Goal: Transaction & Acquisition: Book appointment/travel/reservation

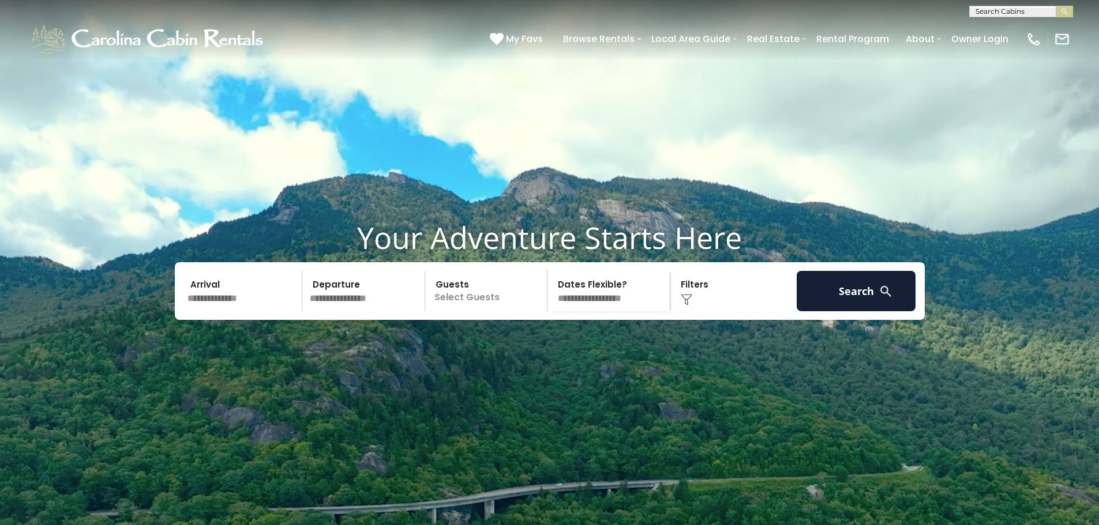
click at [457, 311] on p "Select Guests" at bounding box center [488, 291] width 119 height 40
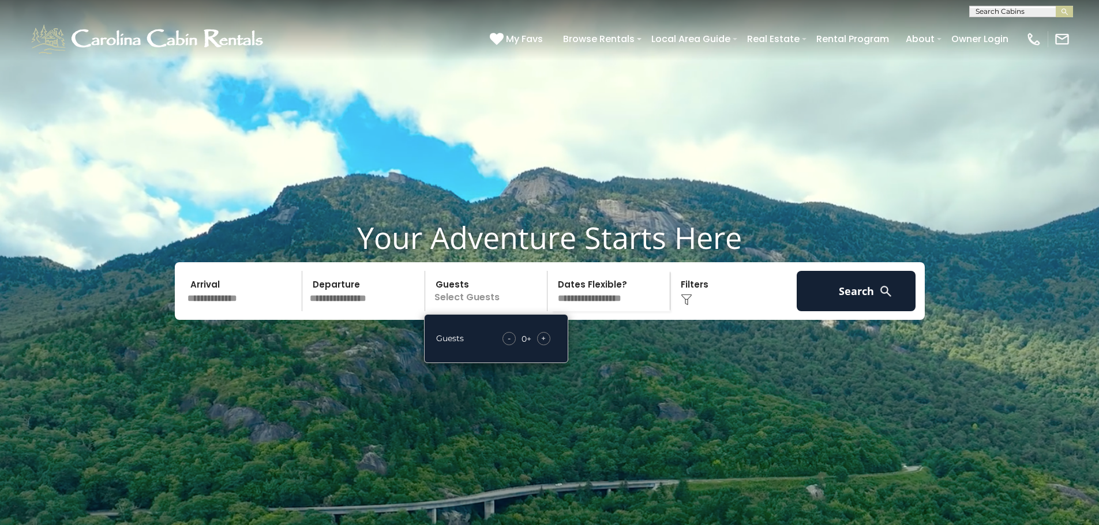
click at [541, 344] on span "+" at bounding box center [543, 339] width 5 height 12
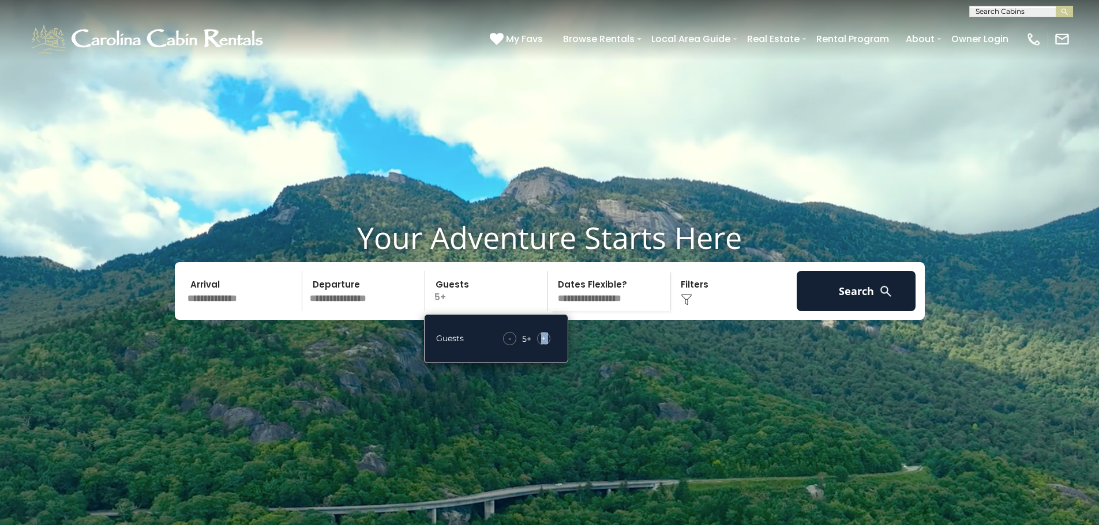
click at [541, 344] on span "+" at bounding box center [543, 339] width 5 height 12
click at [843, 311] on button "Search" at bounding box center [856, 291] width 119 height 40
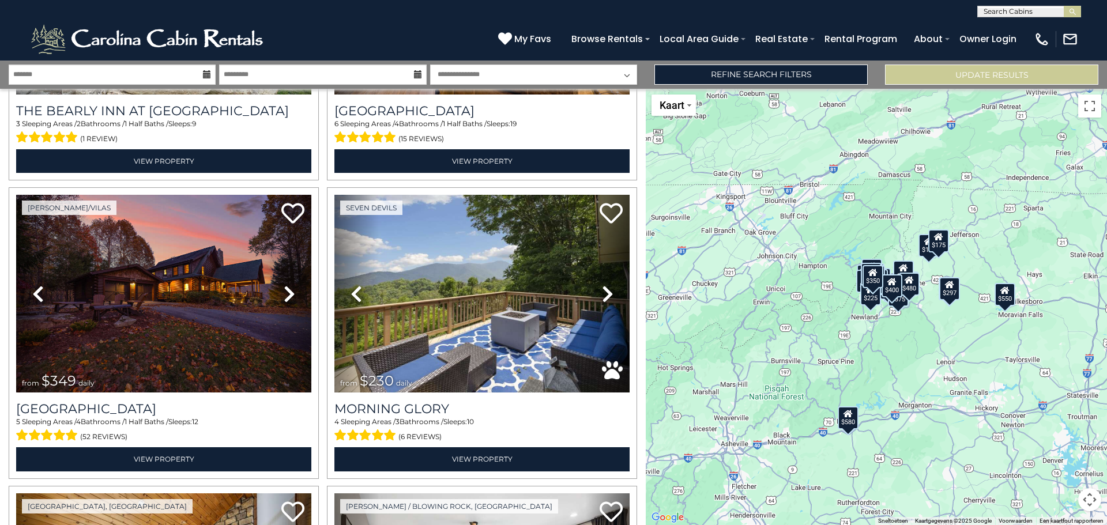
scroll to position [2059, 0]
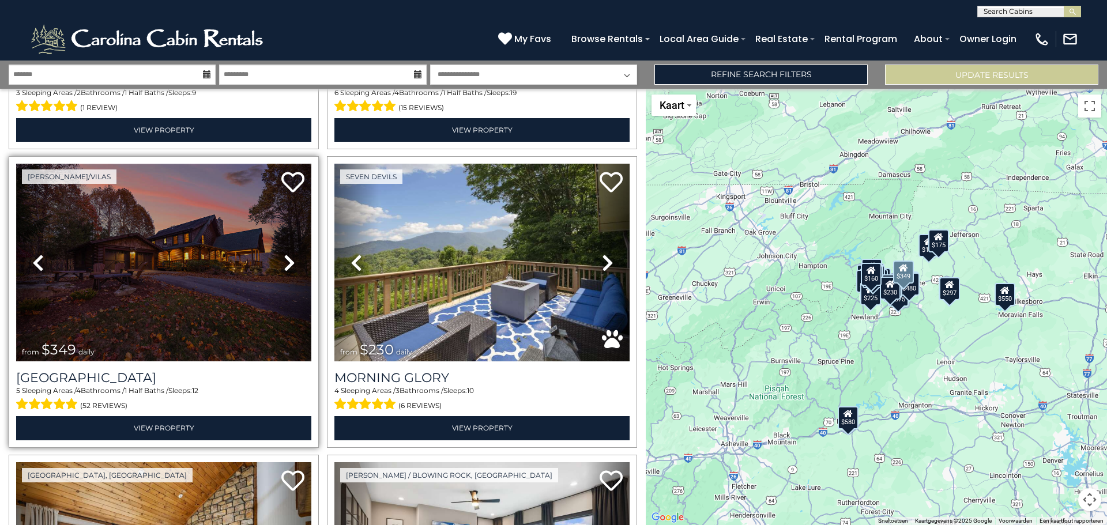
click at [131, 264] on img at bounding box center [163, 263] width 295 height 198
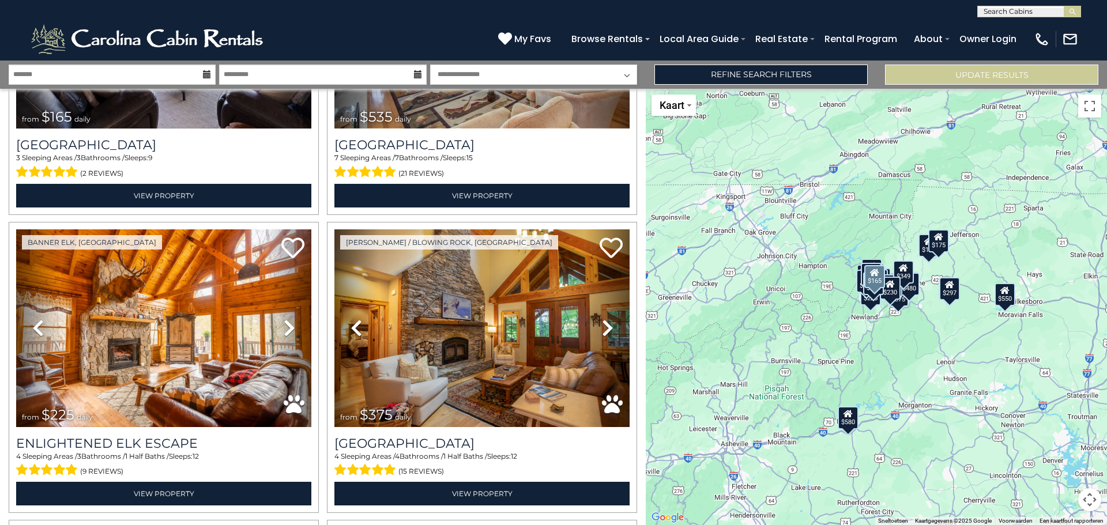
scroll to position [3490, 0]
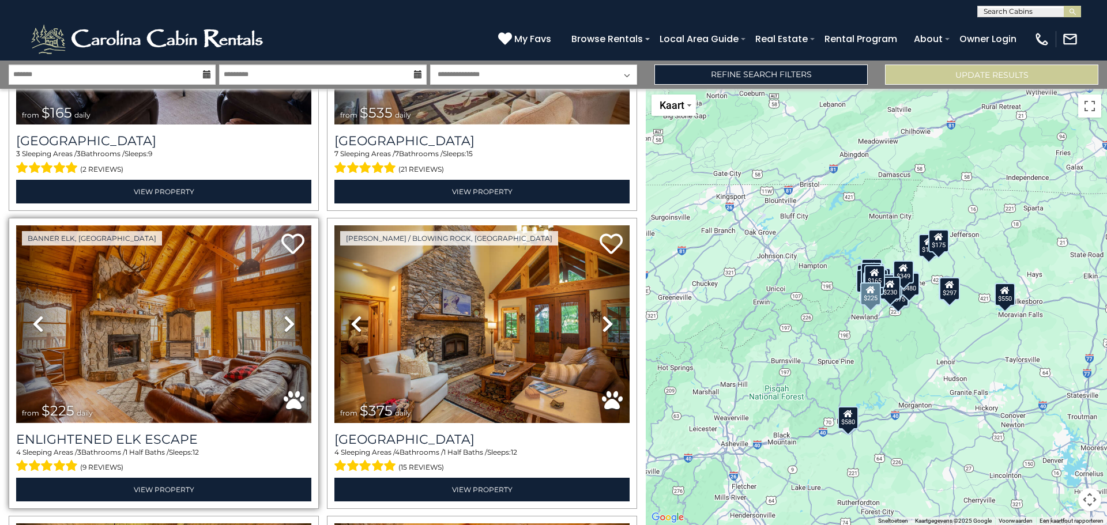
click at [171, 272] on img at bounding box center [163, 325] width 295 height 198
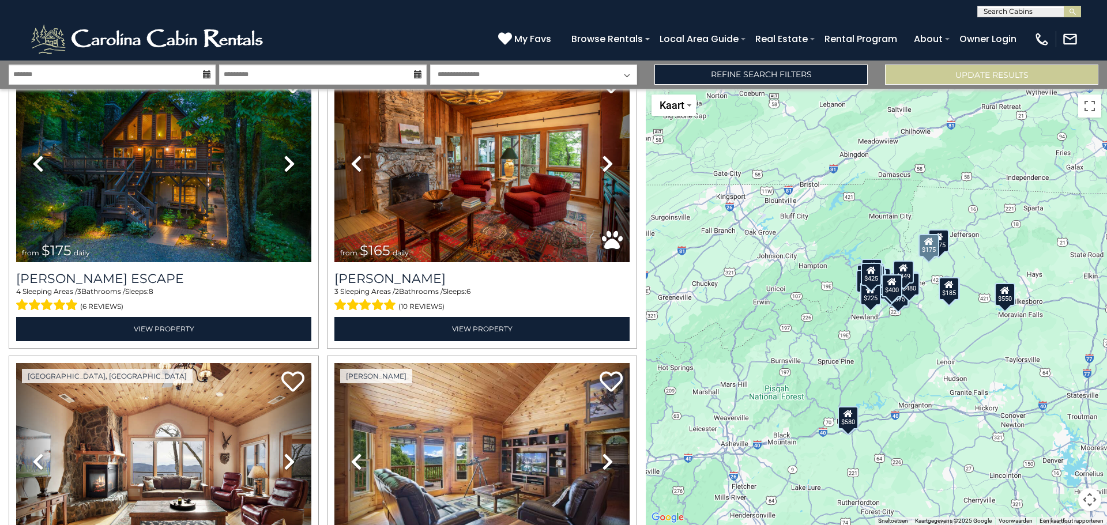
scroll to position [382, 0]
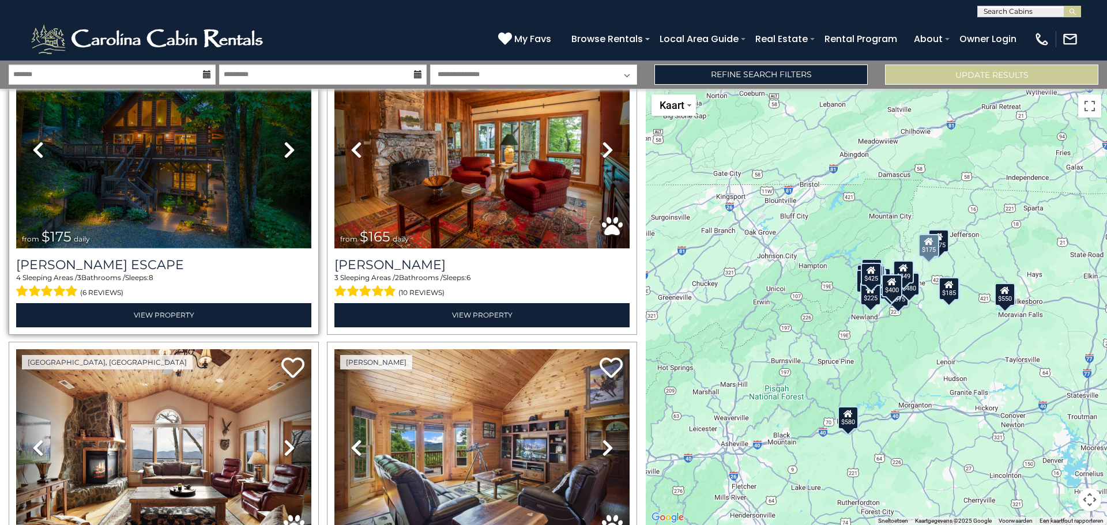
click at [249, 142] on img at bounding box center [163, 150] width 295 height 198
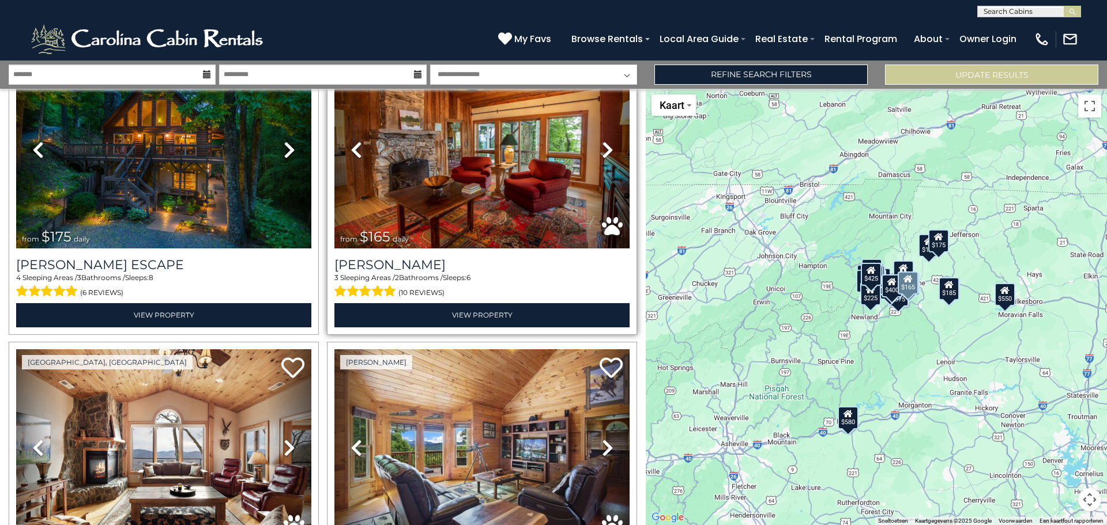
click at [405, 287] on span "(10 reviews)" at bounding box center [422, 293] width 46 height 15
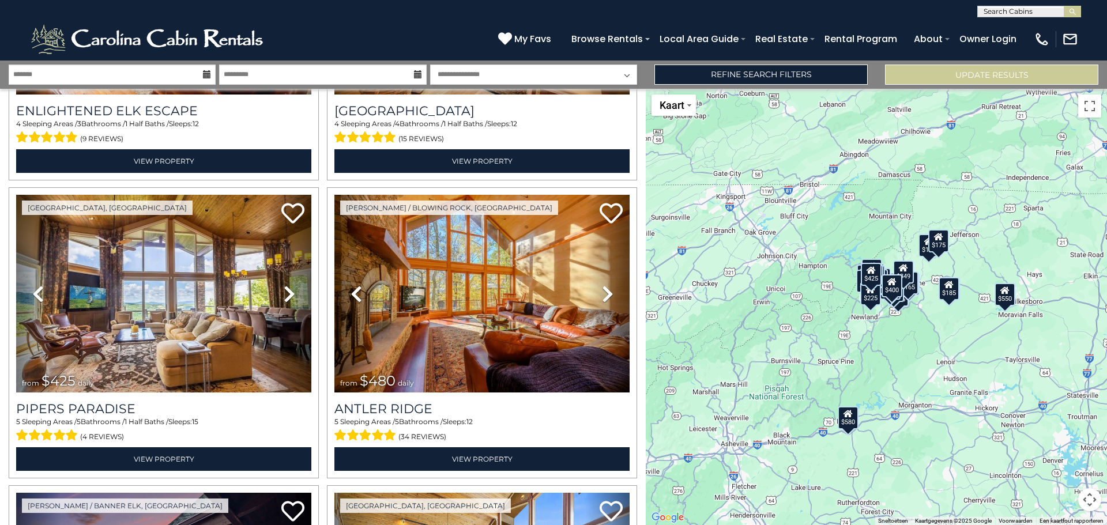
scroll to position [4112, 0]
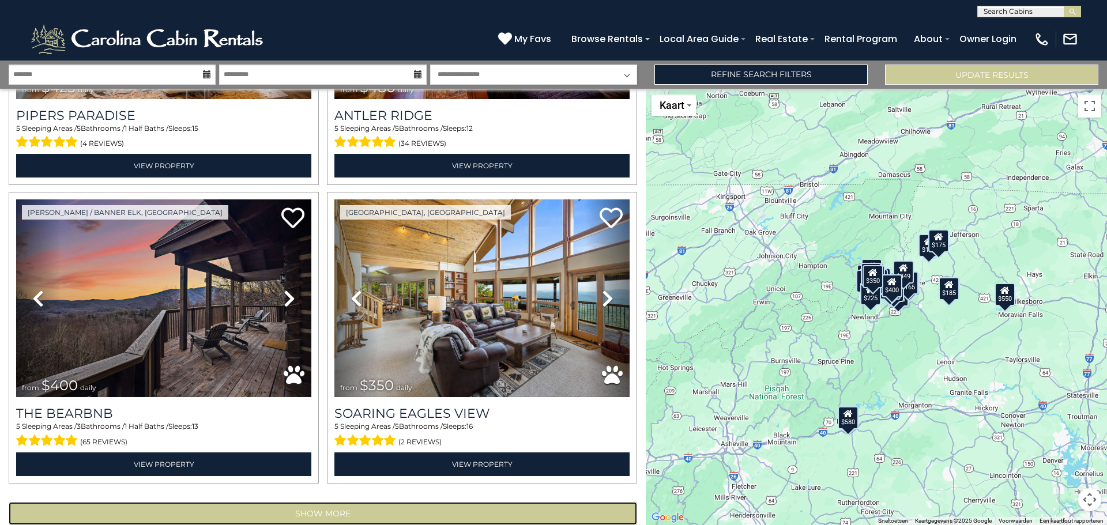
click at [355, 502] on button "Show More" at bounding box center [323, 513] width 629 height 23
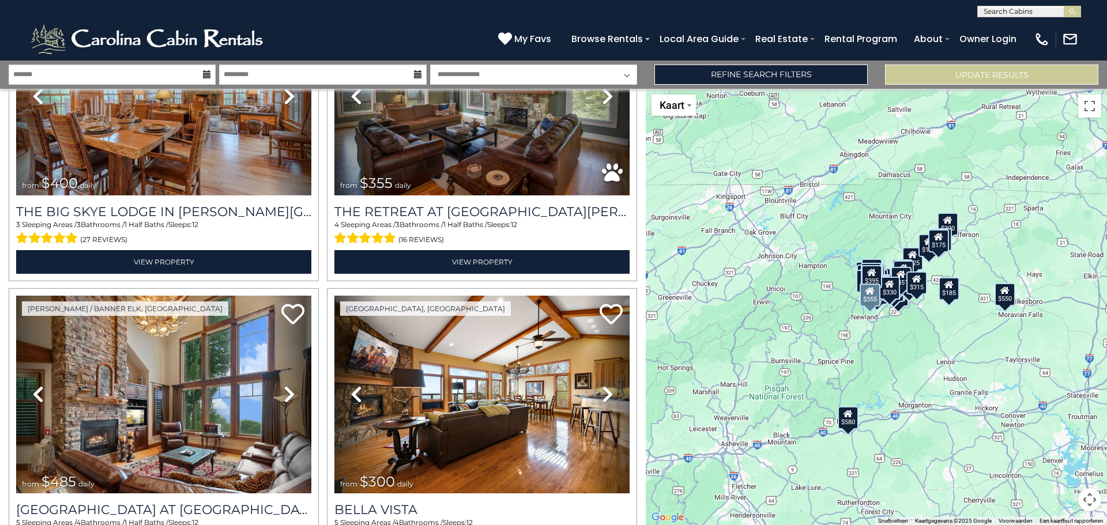
scroll to position [6021, 0]
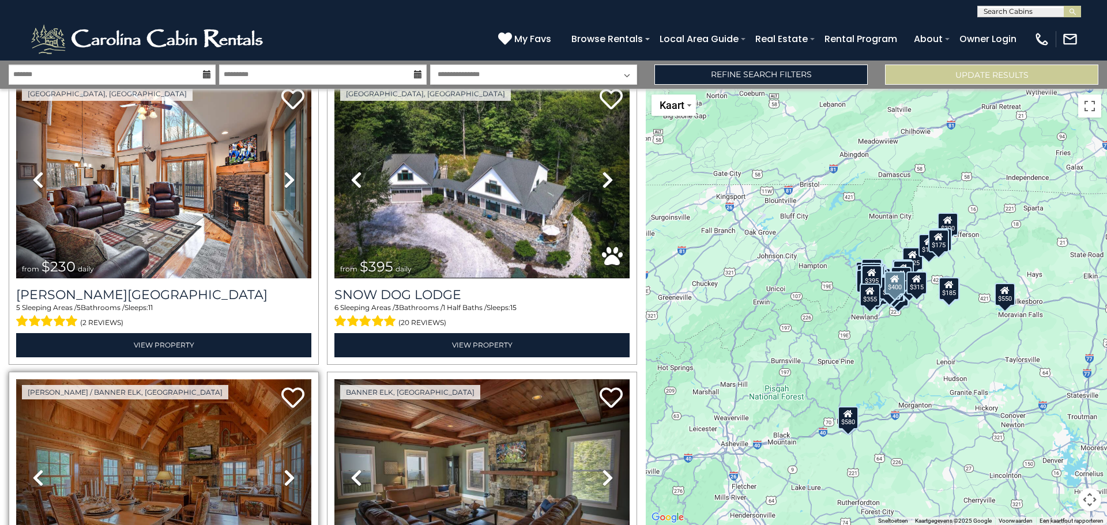
click at [236, 396] on img at bounding box center [163, 479] width 295 height 198
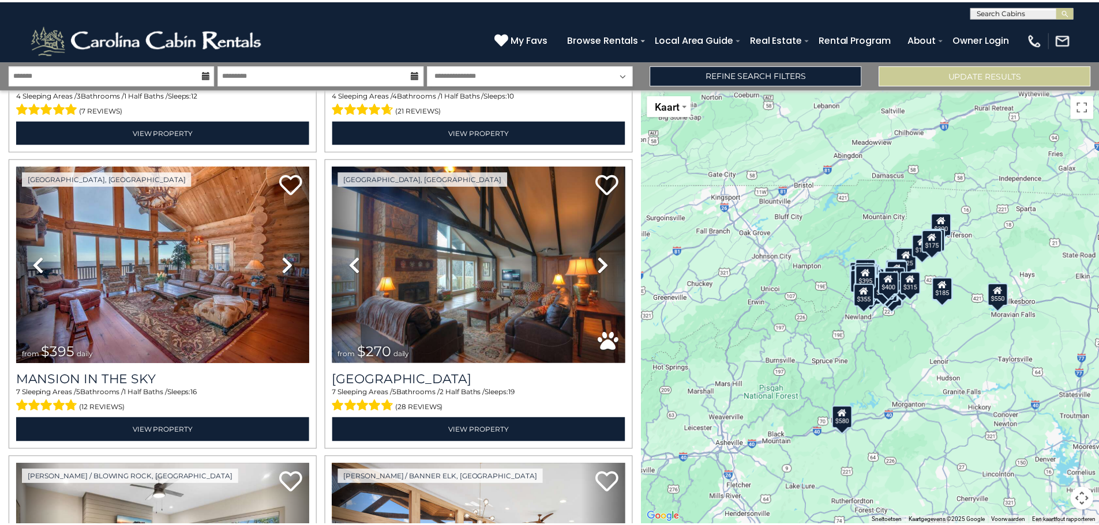
scroll to position [294, 0]
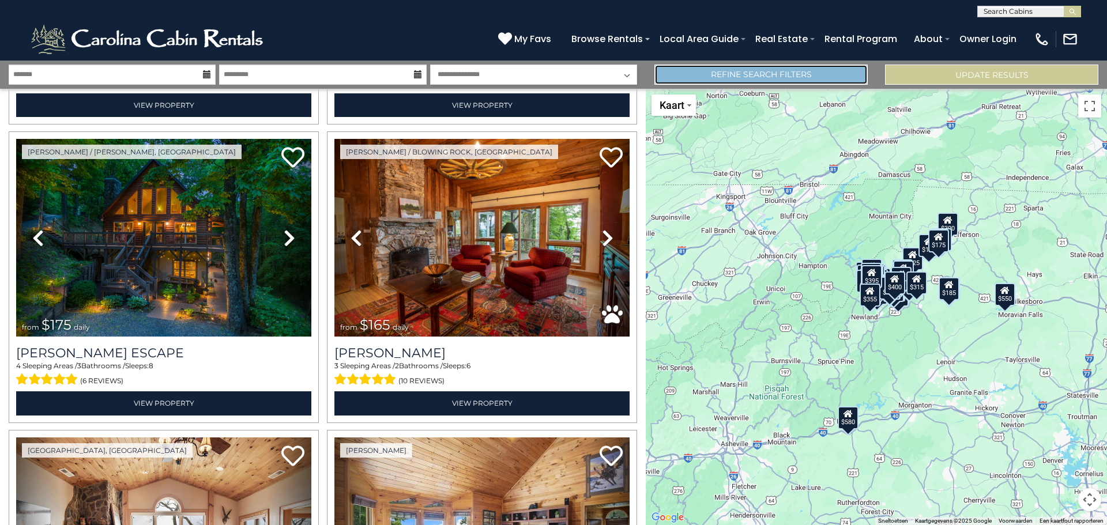
click at [825, 69] on link "Refine Search Filters" at bounding box center [761, 75] width 213 height 20
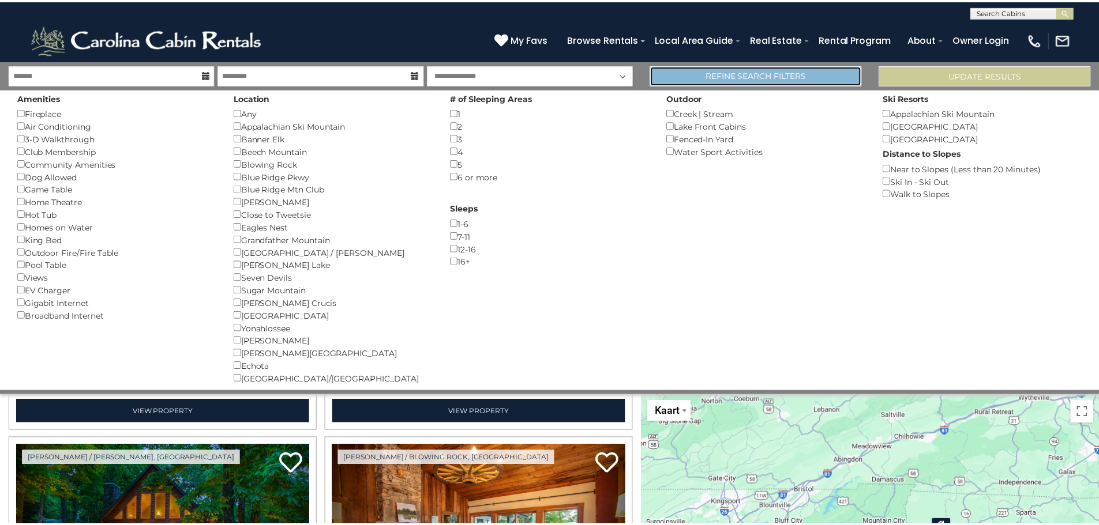
scroll to position [292, 0]
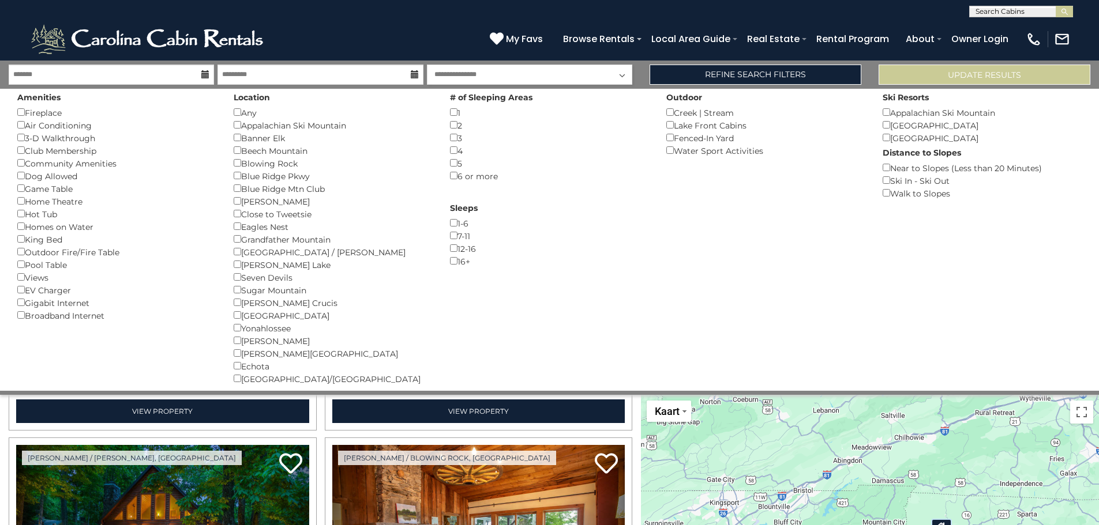
click at [459, 137] on div "3 ()" at bounding box center [549, 138] width 199 height 13
click at [19, 117] on div "Fireplace ()" at bounding box center [116, 112] width 199 height 13
click at [914, 66] on button "Please Update Results" at bounding box center [984, 75] width 212 height 20
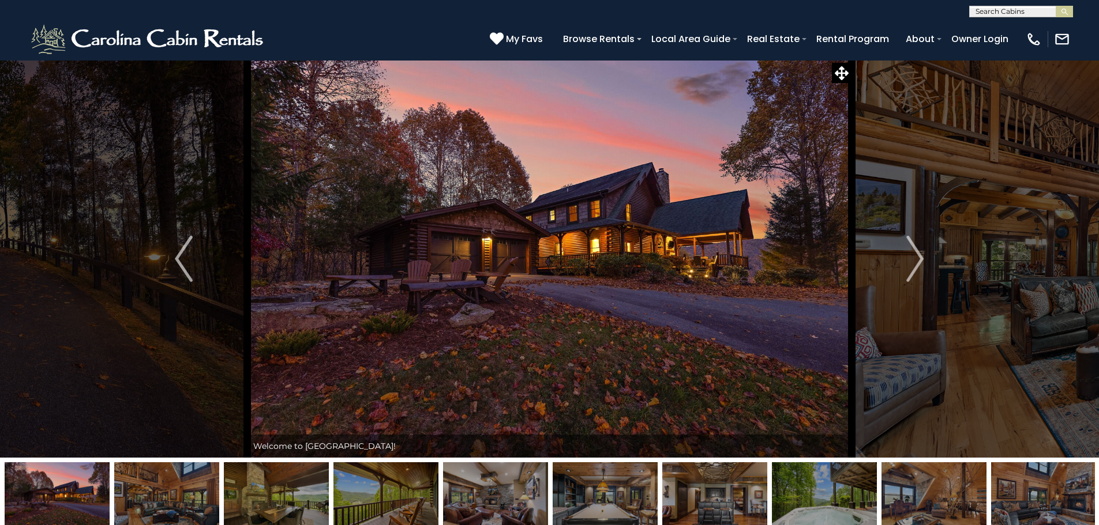
click at [173, 487] on img at bounding box center [166, 499] width 105 height 72
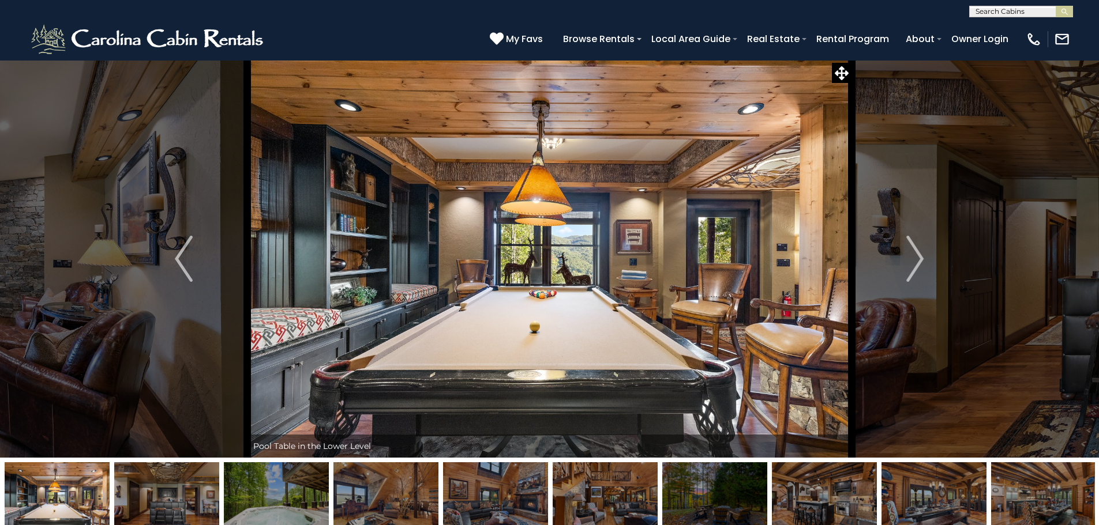
click at [484, 485] on img at bounding box center [495, 499] width 105 height 72
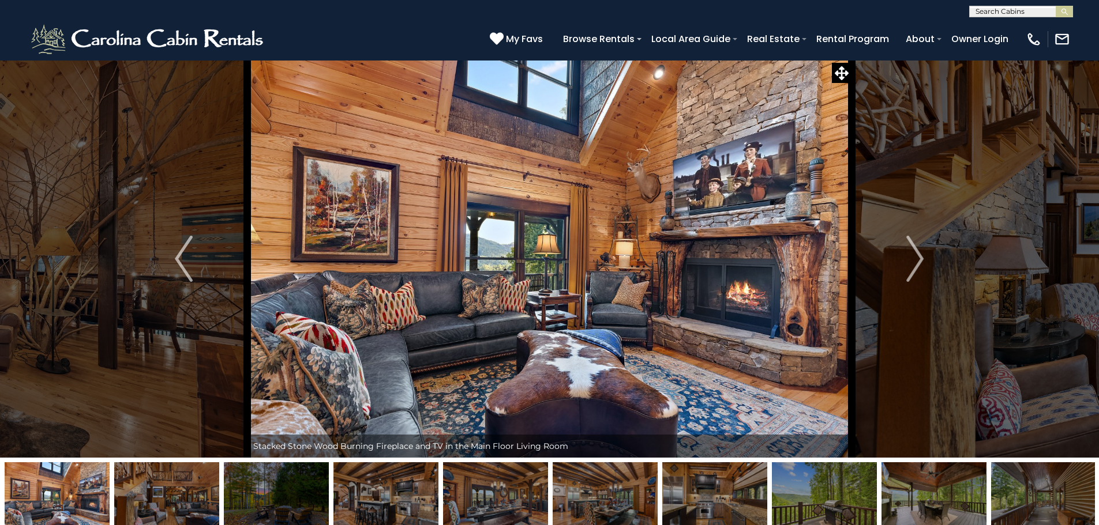
click at [502, 490] on img at bounding box center [495, 499] width 105 height 72
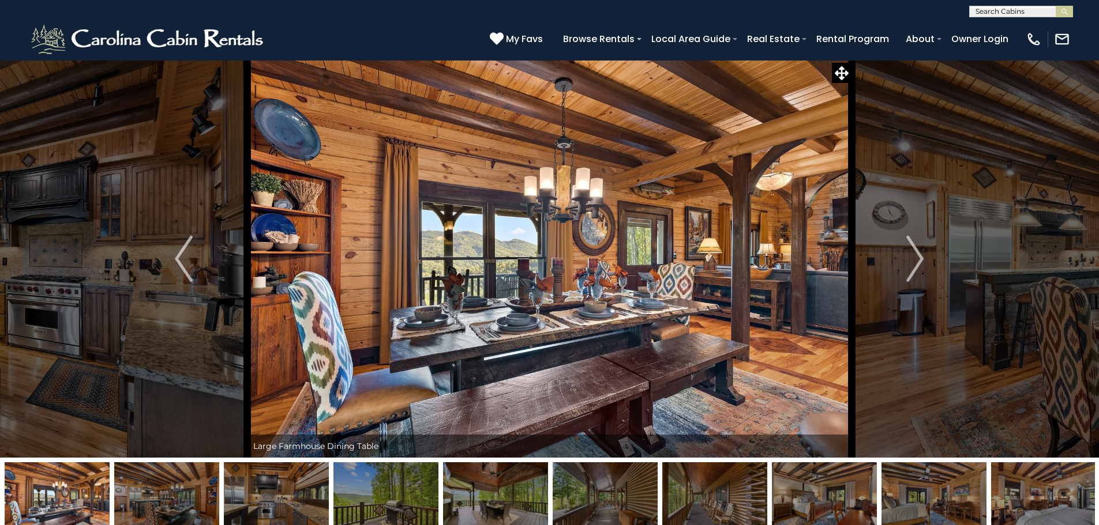
click at [502, 490] on img at bounding box center [495, 499] width 105 height 72
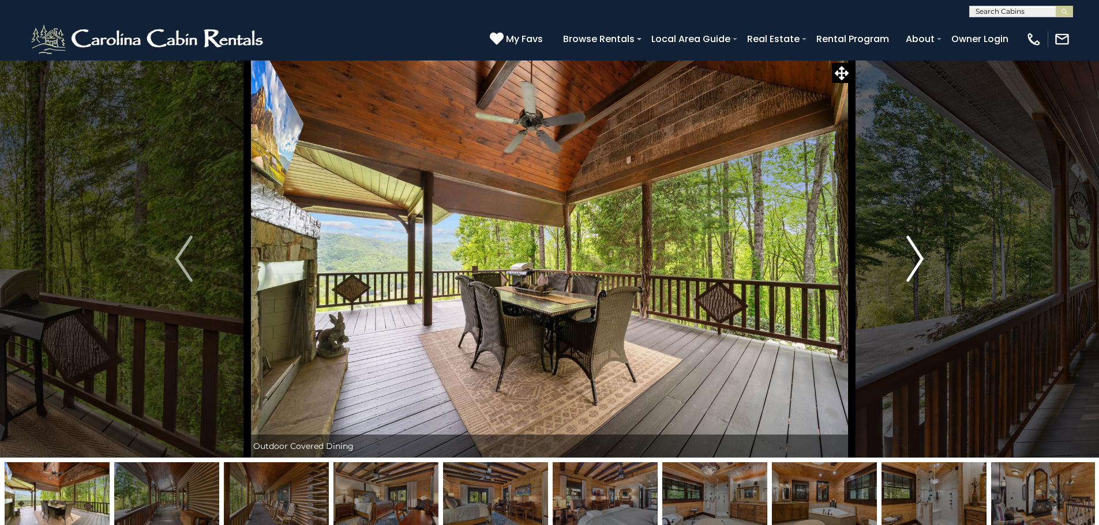
click at [902, 249] on button "Next" at bounding box center [914, 259] width 127 height 398
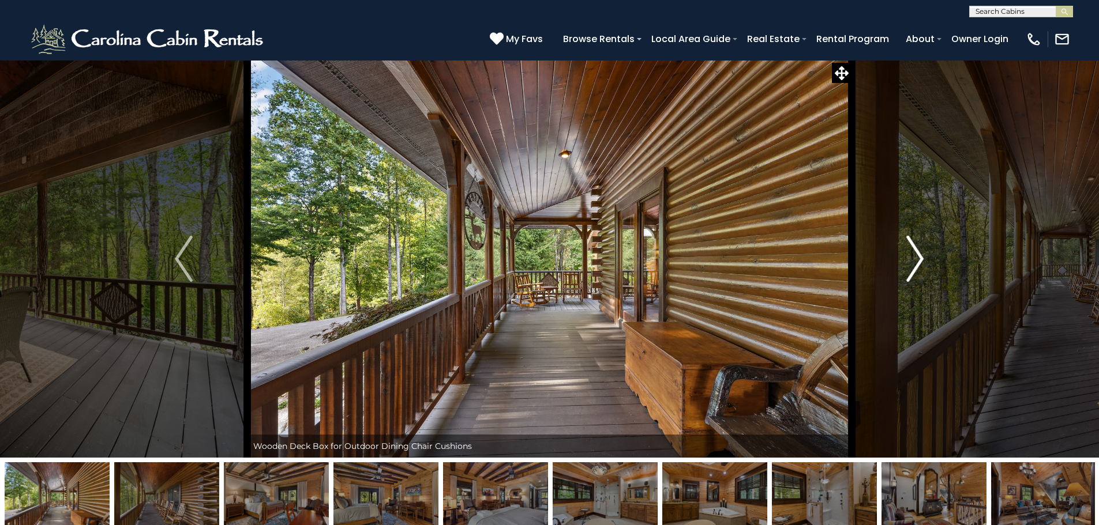
click at [902, 249] on button "Next" at bounding box center [914, 259] width 127 height 398
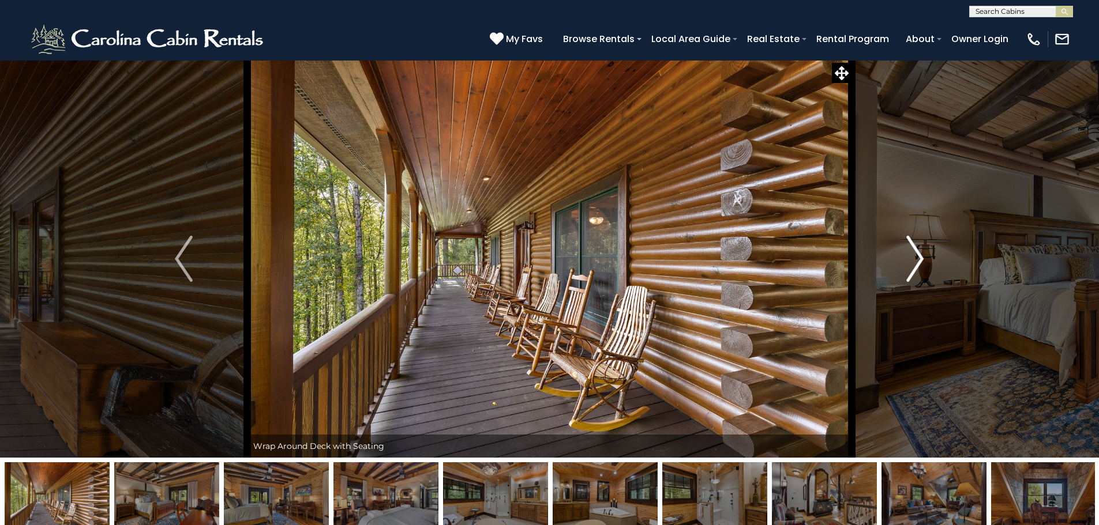
click at [902, 249] on button "Next" at bounding box center [914, 259] width 127 height 398
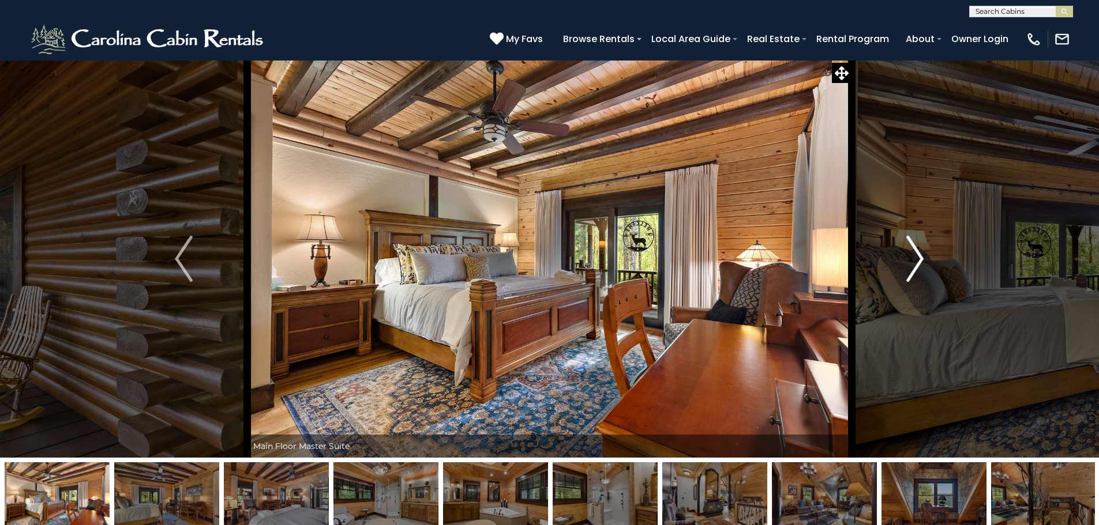
click at [902, 249] on button "Next" at bounding box center [914, 259] width 127 height 398
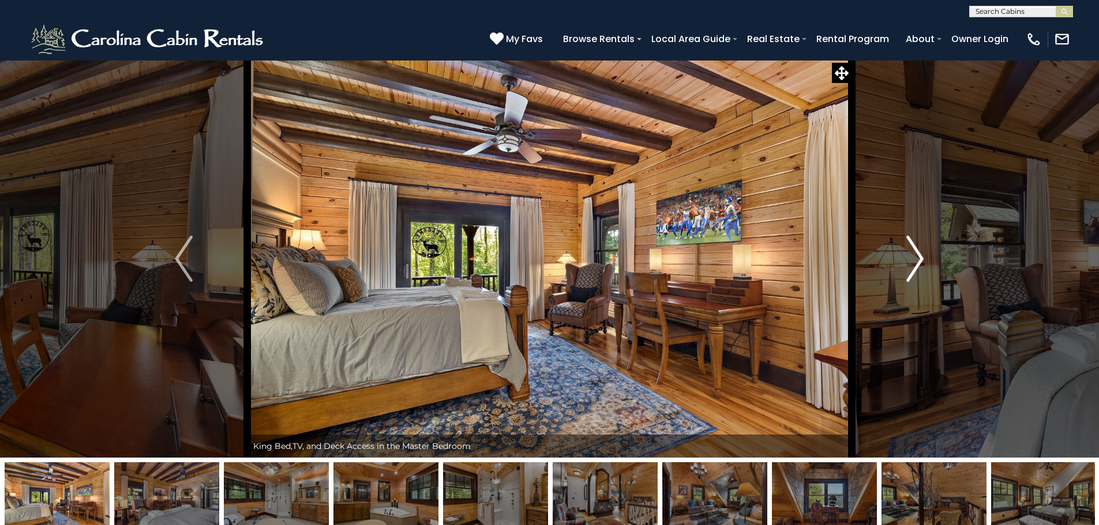
click at [902, 249] on button "Next" at bounding box center [914, 259] width 127 height 398
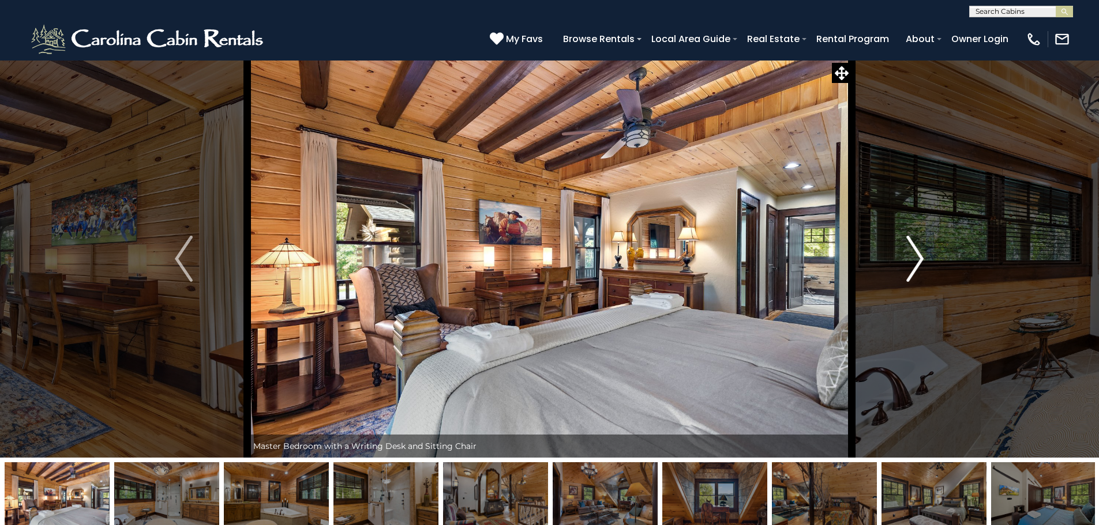
click at [902, 249] on button "Next" at bounding box center [914, 259] width 127 height 398
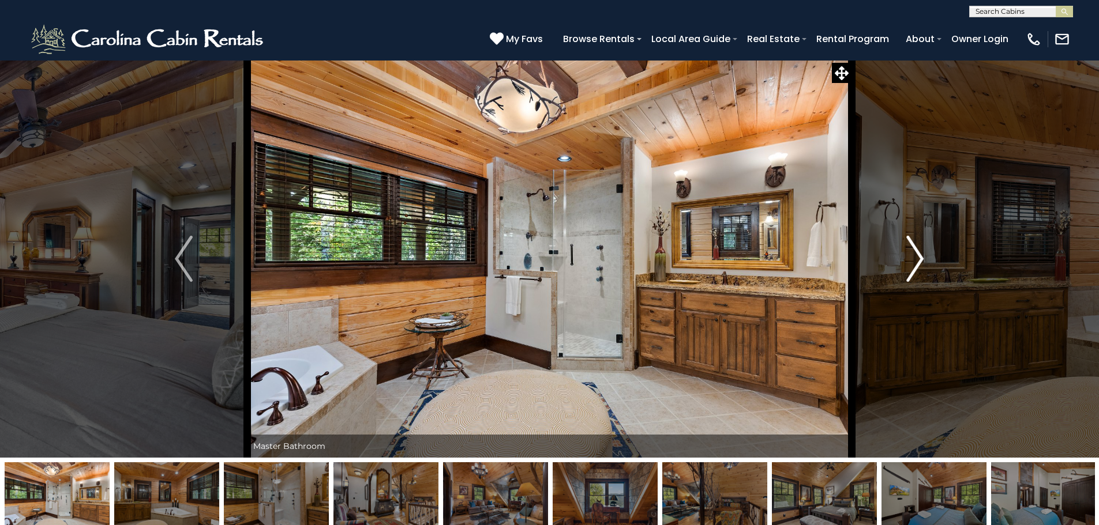
click at [902, 249] on button "Next" at bounding box center [914, 259] width 127 height 398
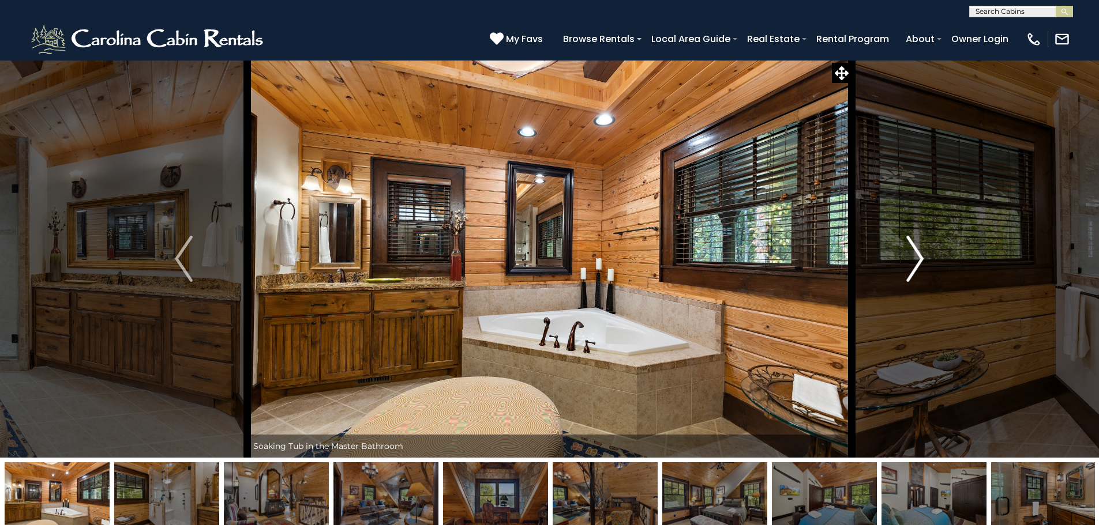
click at [902, 249] on button "Next" at bounding box center [914, 259] width 127 height 398
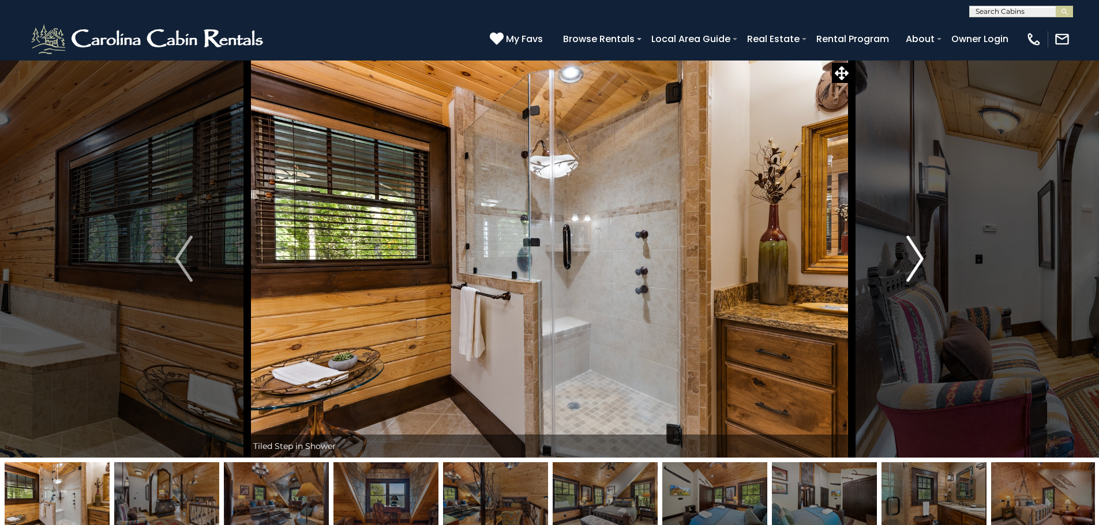
click at [902, 249] on button "Next" at bounding box center [914, 259] width 127 height 398
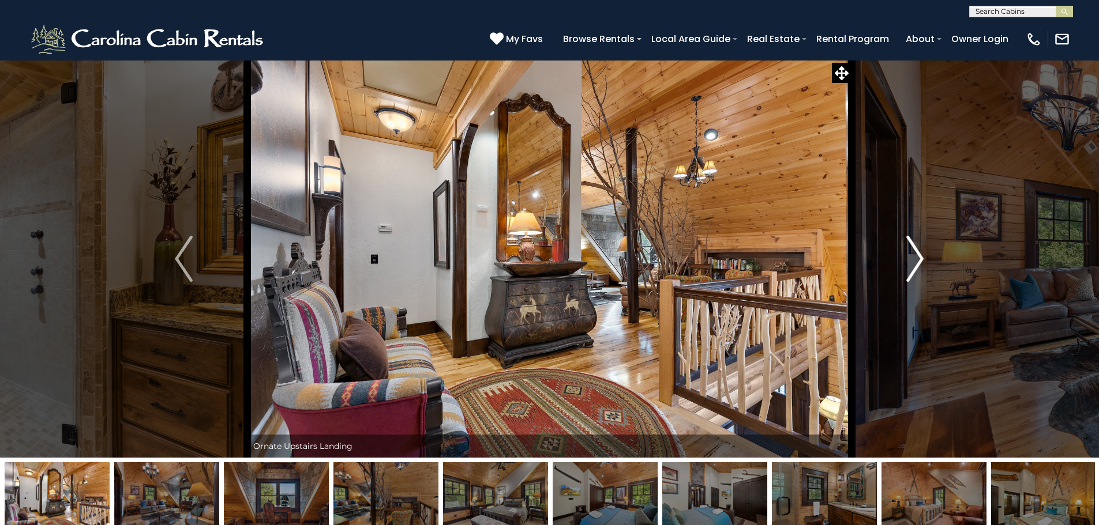
click at [902, 249] on button "Next" at bounding box center [914, 259] width 127 height 398
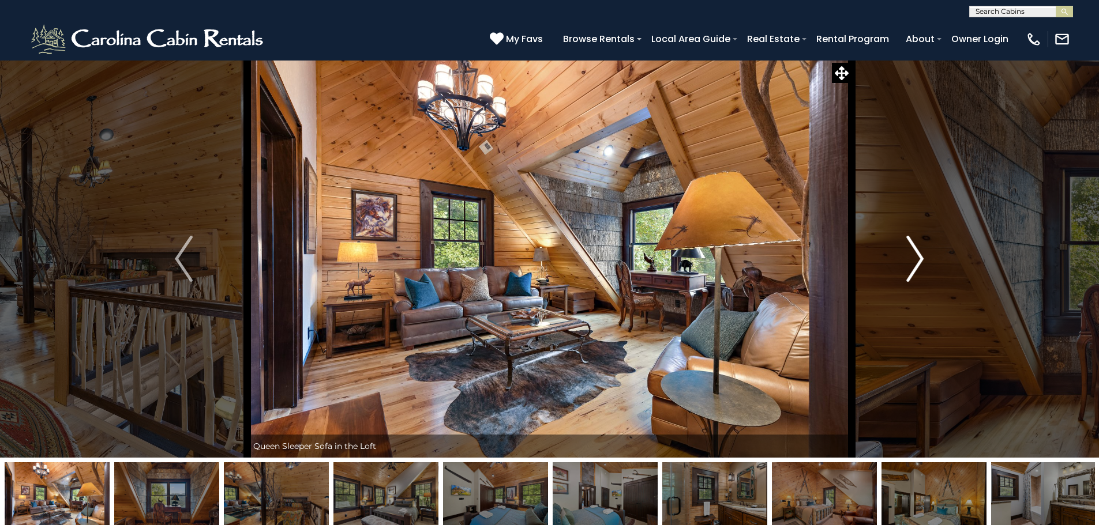
click at [902, 249] on button "Next" at bounding box center [914, 259] width 127 height 398
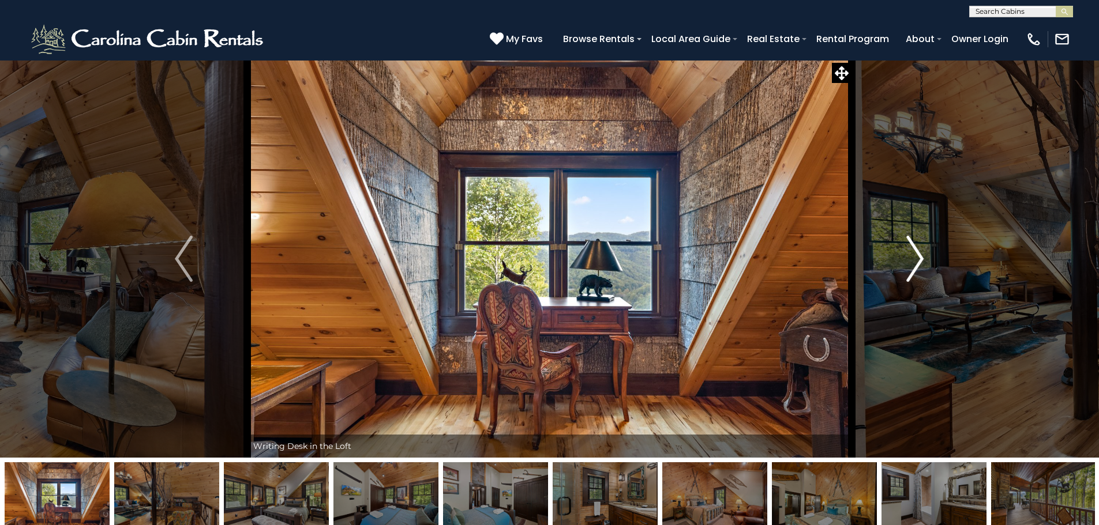
click at [902, 249] on button "Next" at bounding box center [914, 259] width 127 height 398
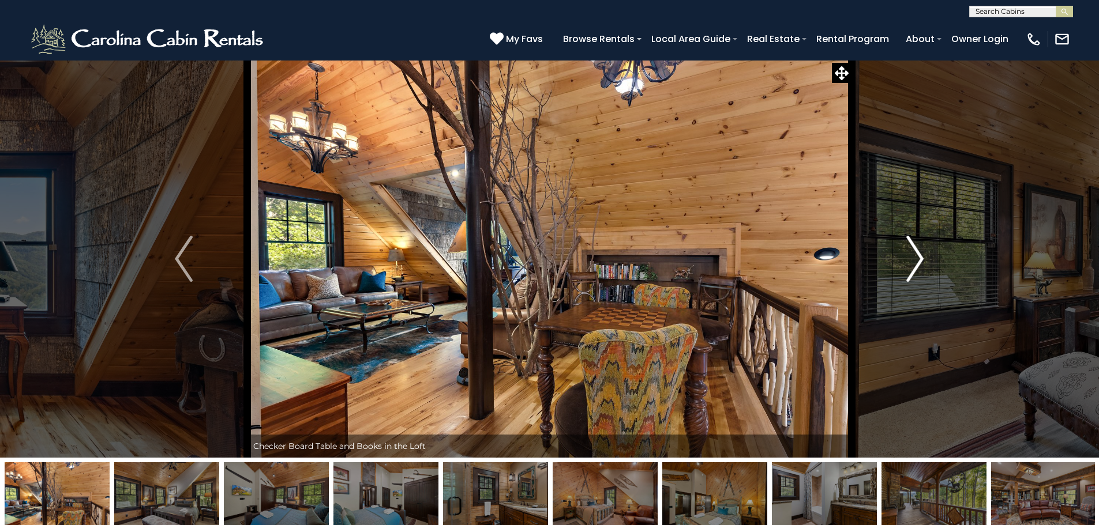
click at [902, 249] on button "Next" at bounding box center [914, 259] width 127 height 398
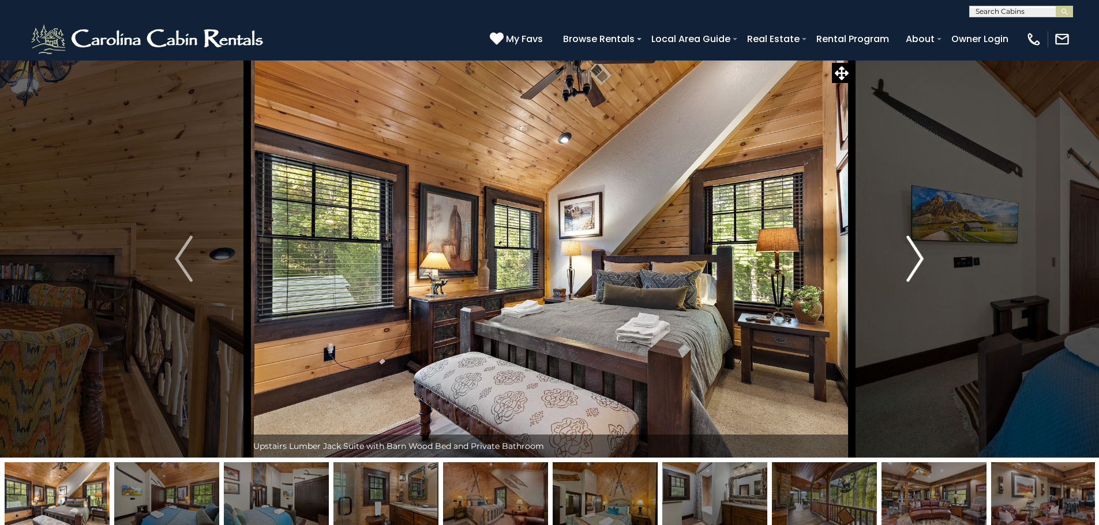
click at [902, 249] on button "Next" at bounding box center [914, 259] width 127 height 398
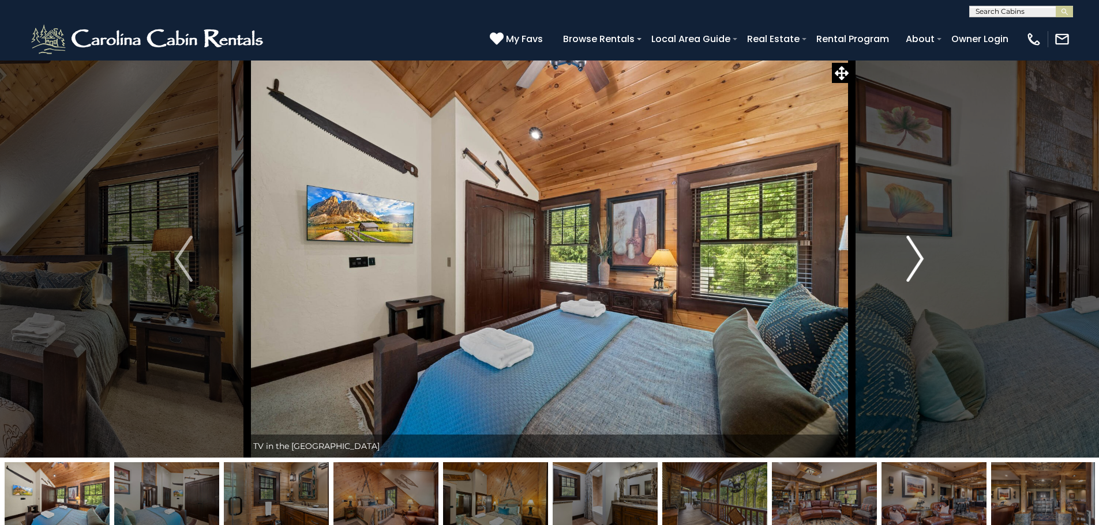
click at [902, 249] on button "Next" at bounding box center [914, 259] width 127 height 398
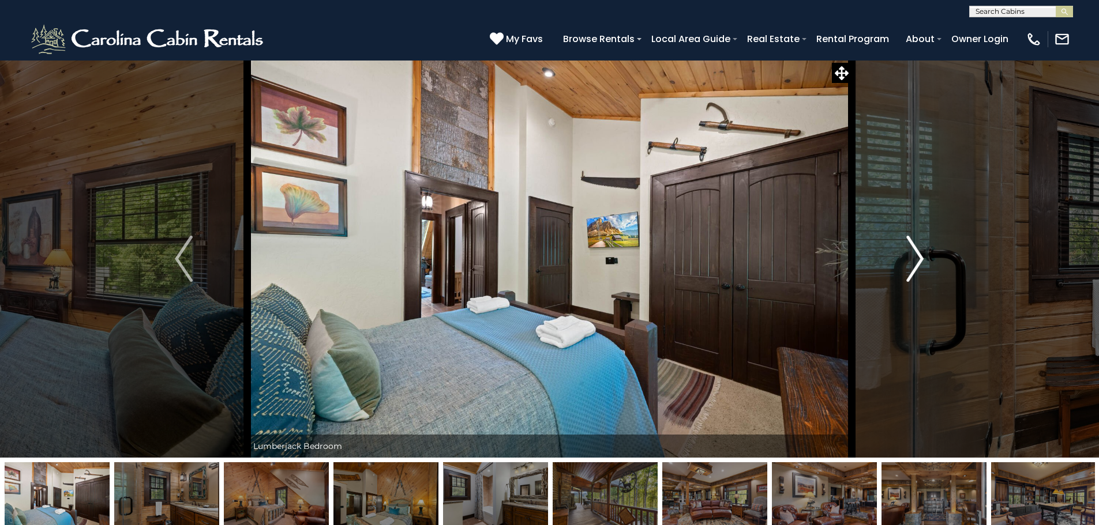
click at [902, 249] on button "Next" at bounding box center [914, 259] width 127 height 398
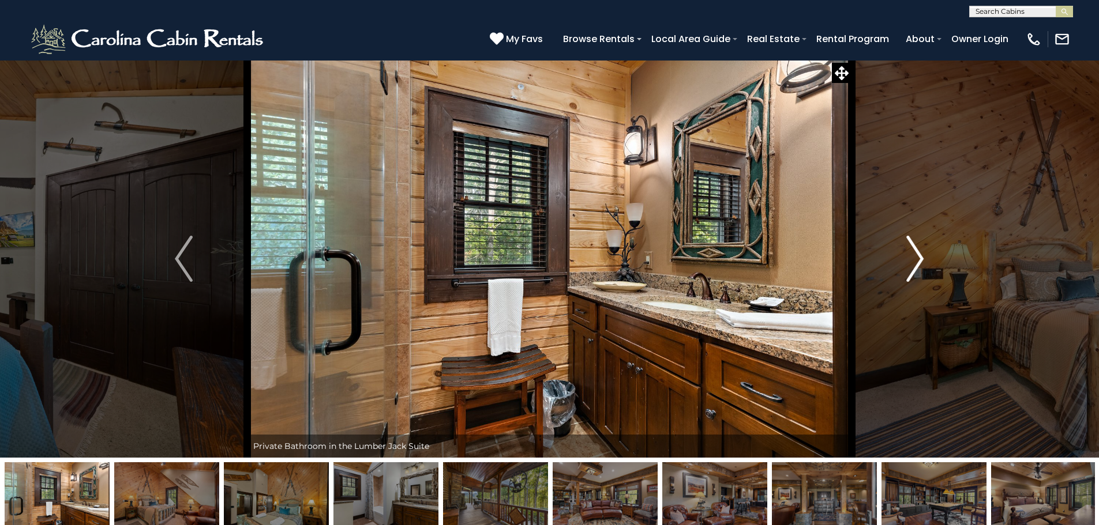
click at [902, 249] on button "Next" at bounding box center [914, 259] width 127 height 398
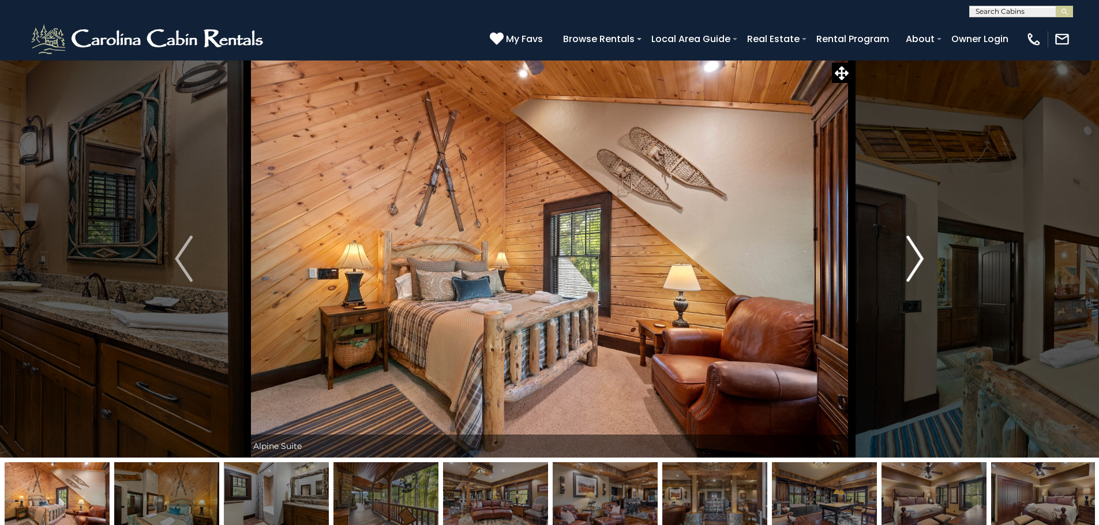
click at [902, 249] on button "Next" at bounding box center [914, 259] width 127 height 398
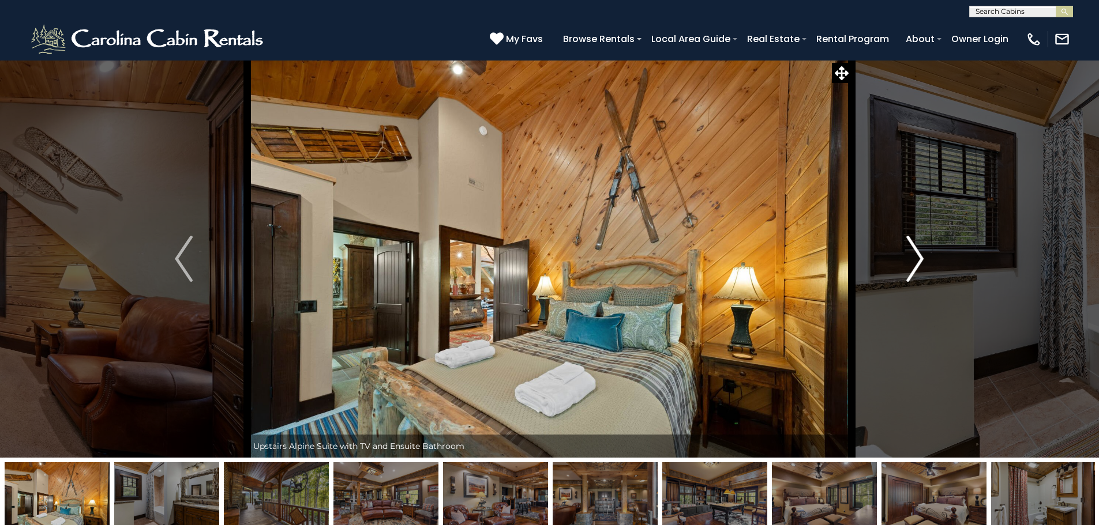
click at [902, 249] on button "Next" at bounding box center [914, 259] width 127 height 398
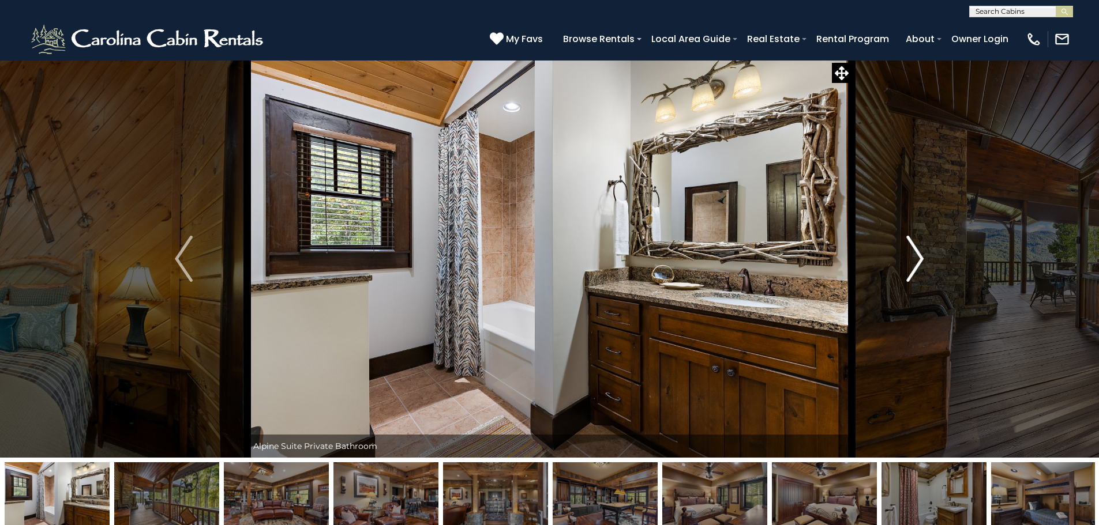
click at [902, 249] on button "Next" at bounding box center [914, 259] width 127 height 398
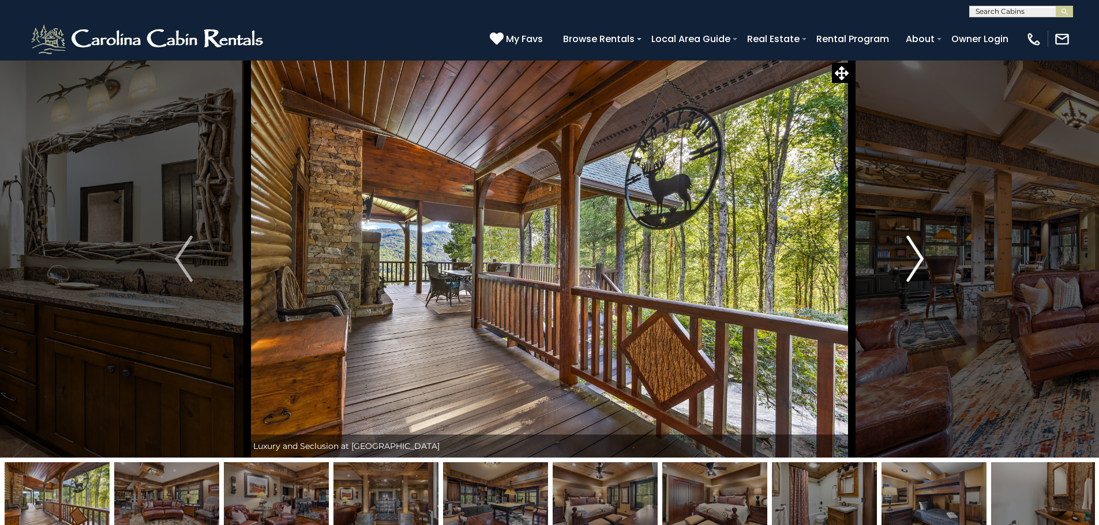
click at [902, 249] on button "Next" at bounding box center [914, 259] width 127 height 398
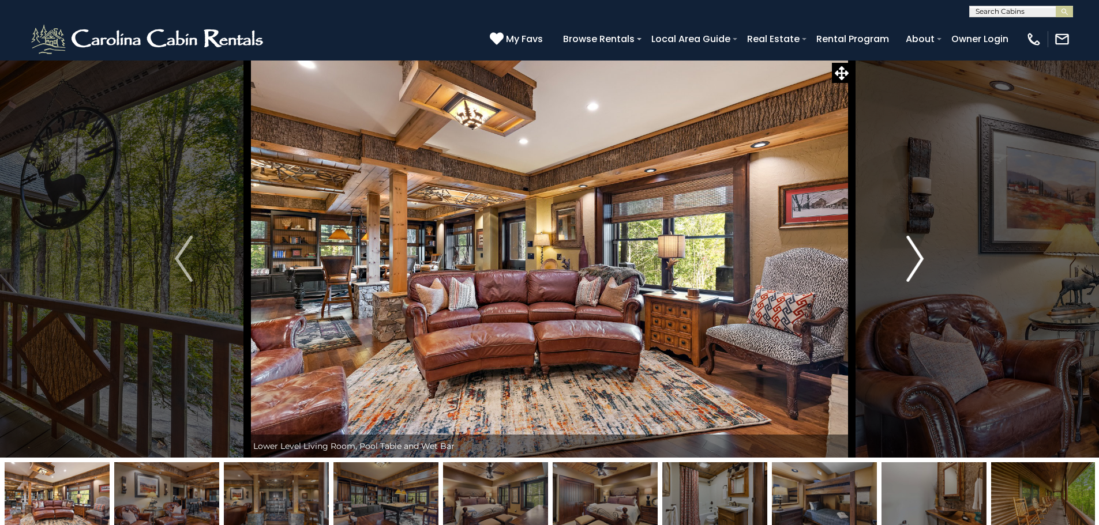
click at [902, 249] on button "Next" at bounding box center [914, 259] width 127 height 398
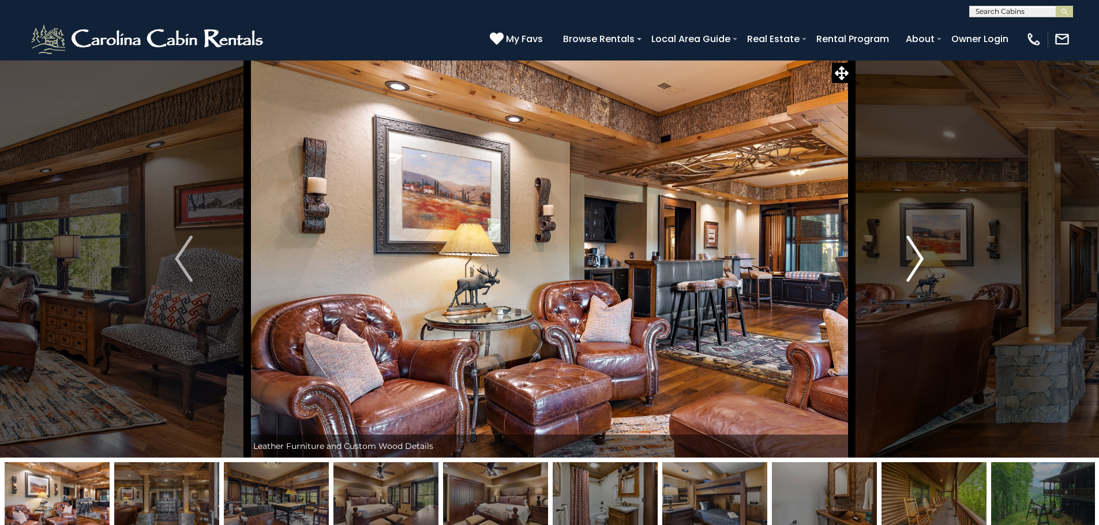
click at [902, 249] on button "Next" at bounding box center [914, 259] width 127 height 398
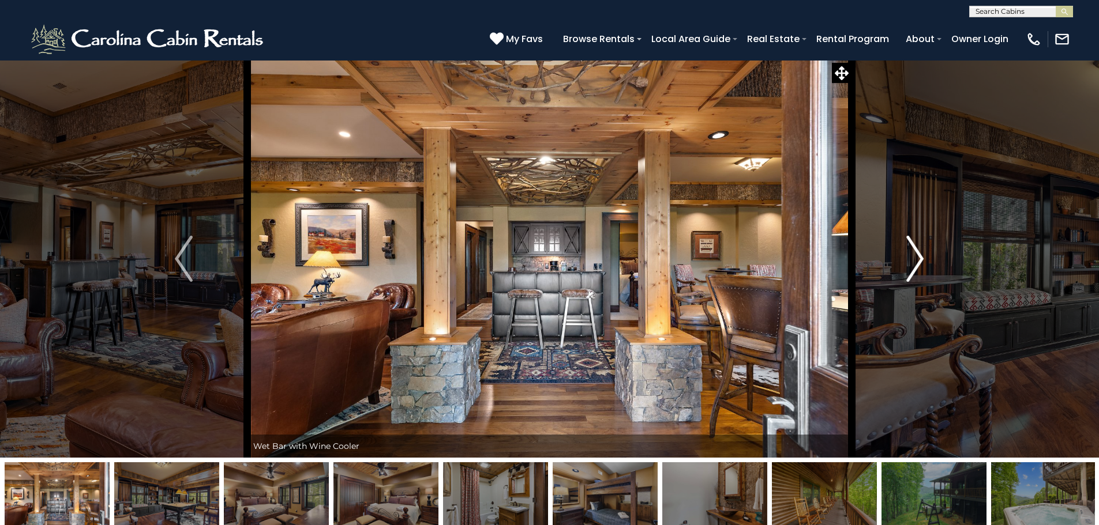
click at [902, 249] on button "Next" at bounding box center [914, 259] width 127 height 398
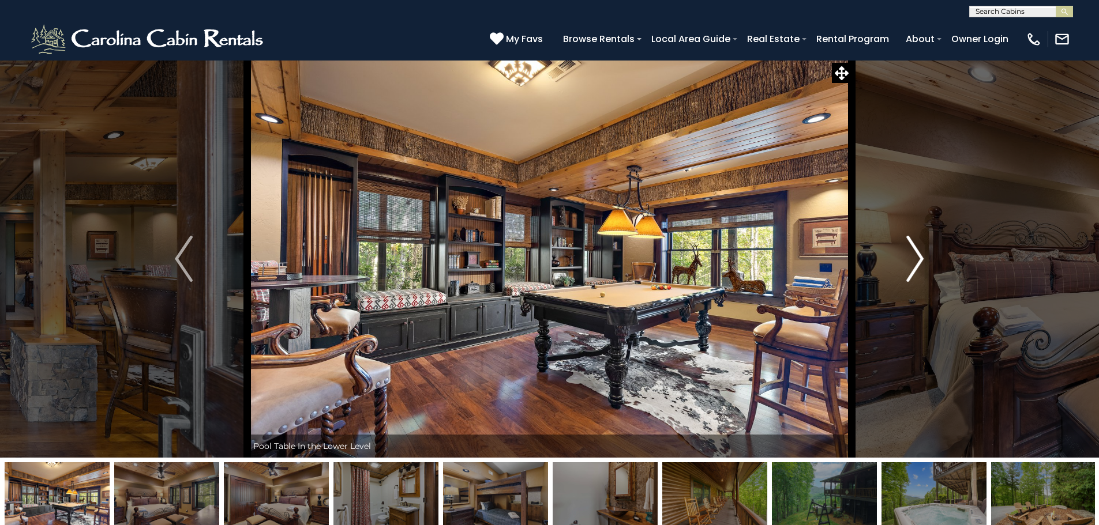
click at [902, 249] on button "Next" at bounding box center [914, 259] width 127 height 398
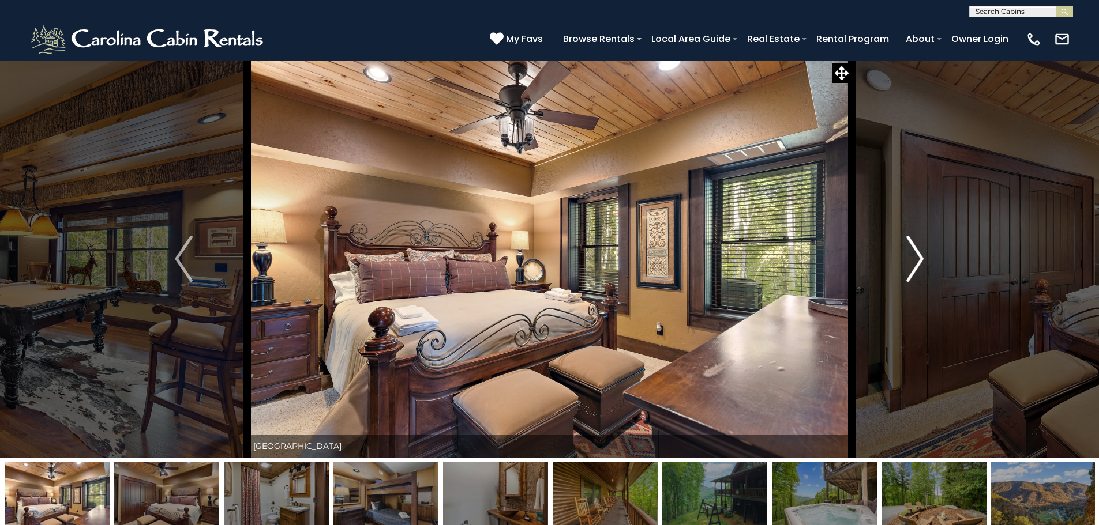
click at [902, 249] on button "Next" at bounding box center [914, 259] width 127 height 398
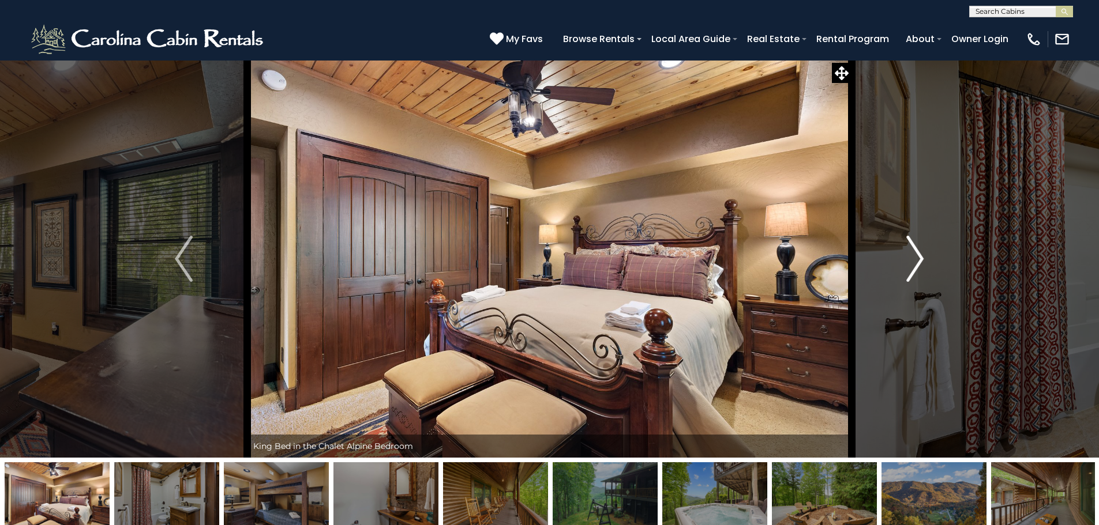
click at [902, 249] on button "Next" at bounding box center [914, 259] width 127 height 398
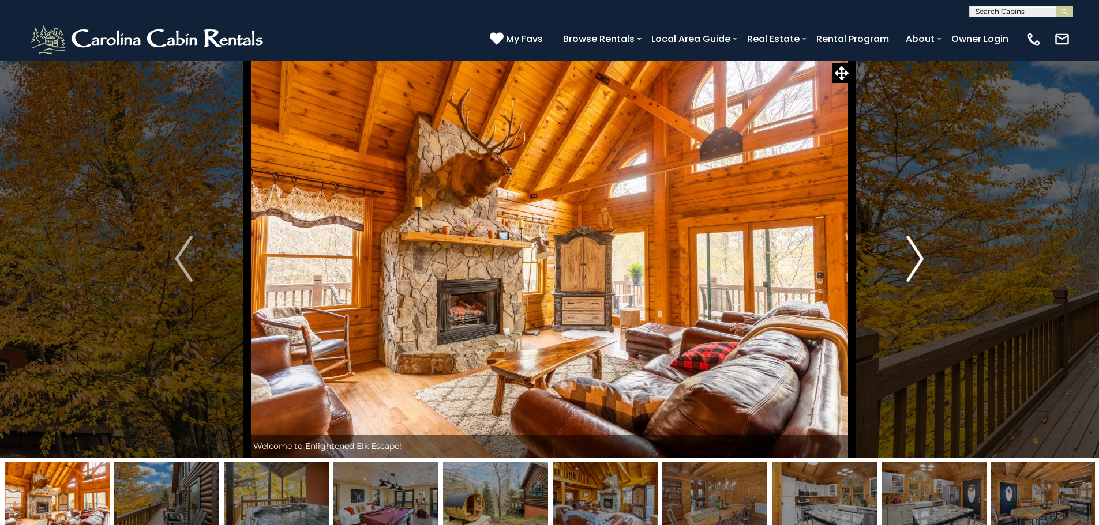
click at [915, 256] on img "Next" at bounding box center [914, 259] width 17 height 46
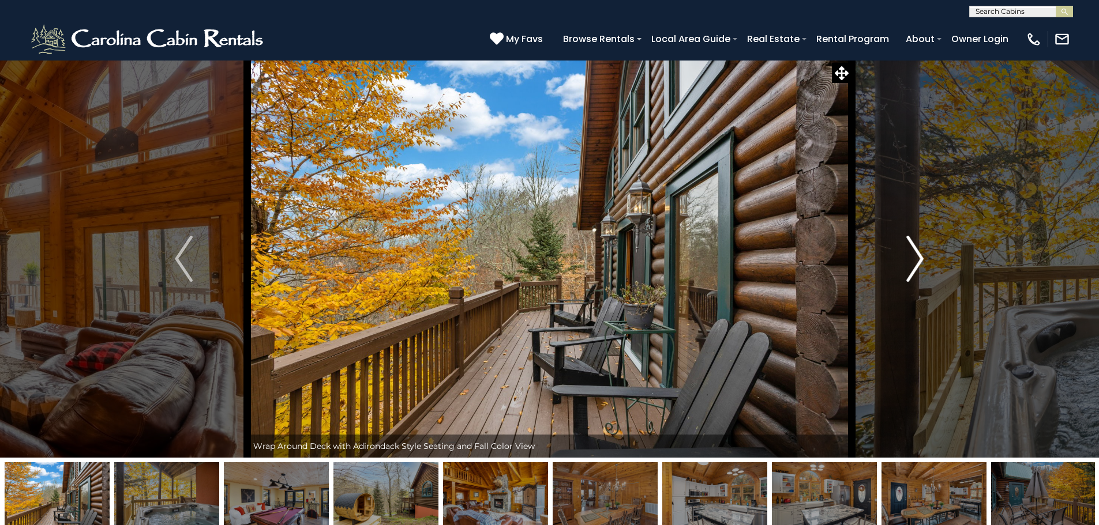
click at [915, 256] on img "Next" at bounding box center [914, 259] width 17 height 46
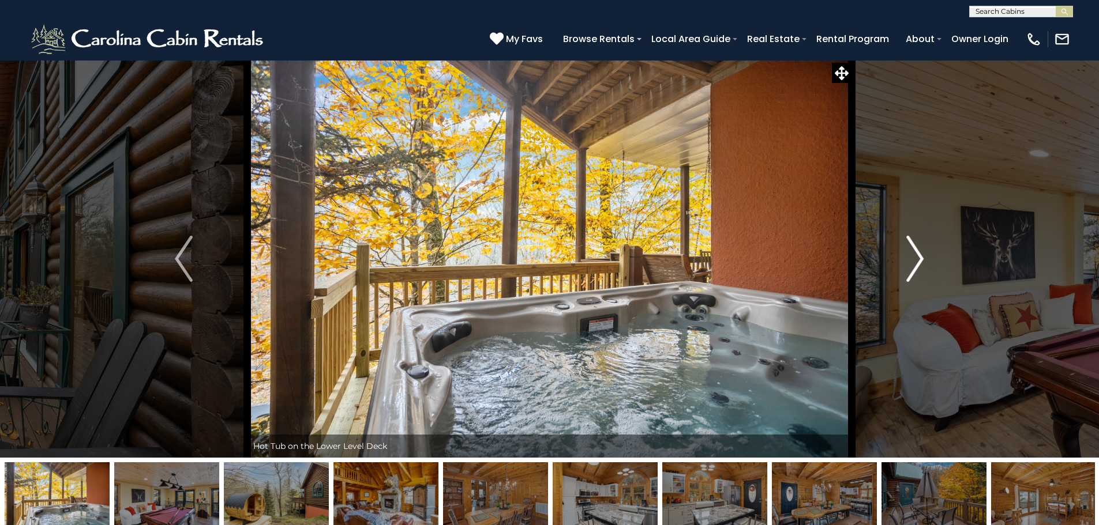
click at [915, 256] on img "Next" at bounding box center [914, 259] width 17 height 46
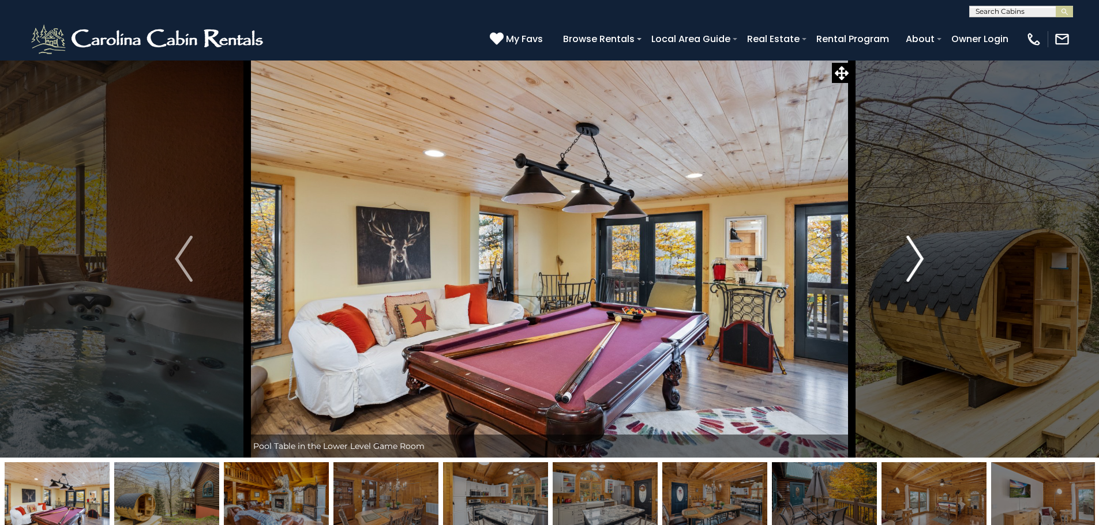
click at [915, 256] on img "Next" at bounding box center [914, 259] width 17 height 46
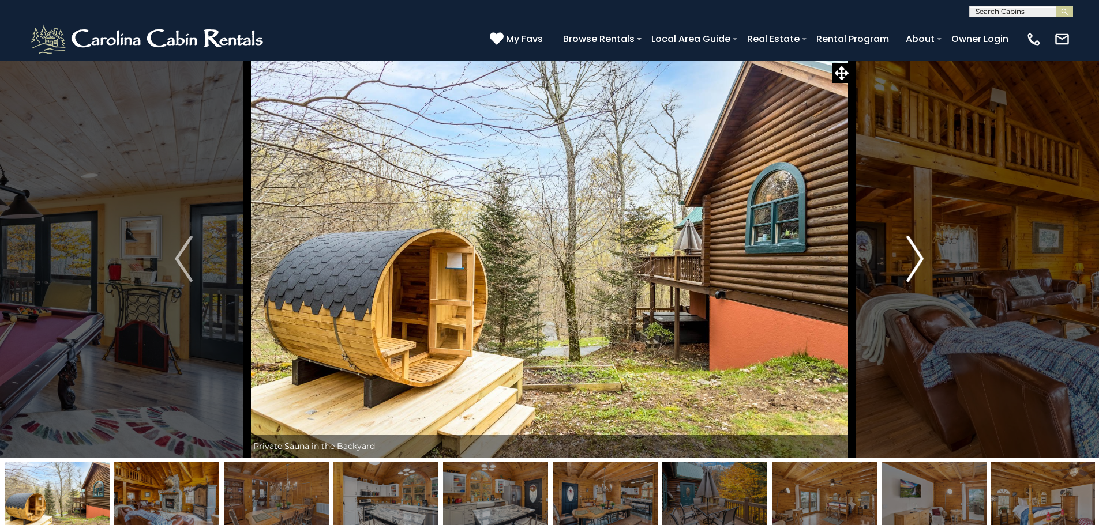
click at [915, 256] on img "Next" at bounding box center [914, 259] width 17 height 46
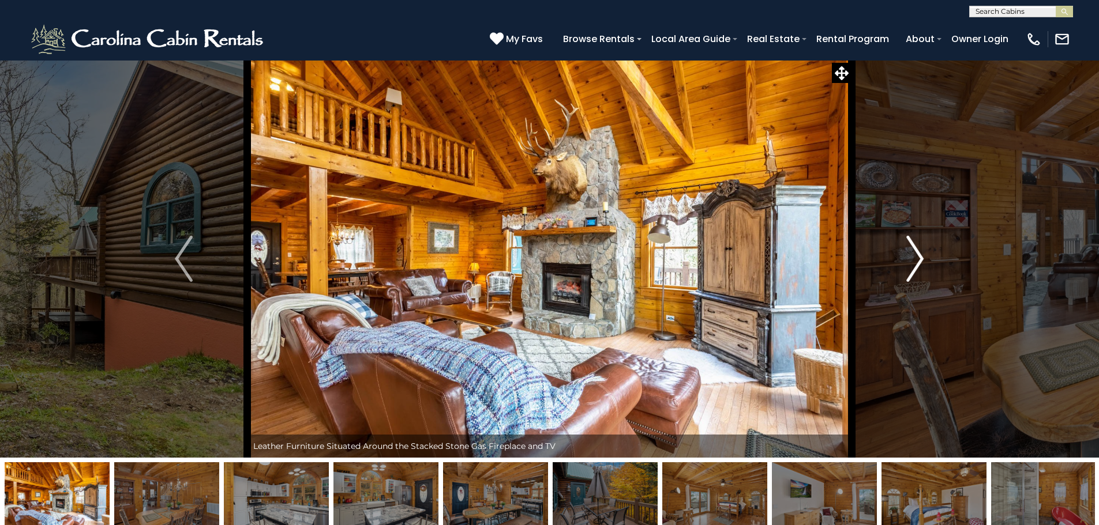
click at [915, 256] on img "Next" at bounding box center [914, 259] width 17 height 46
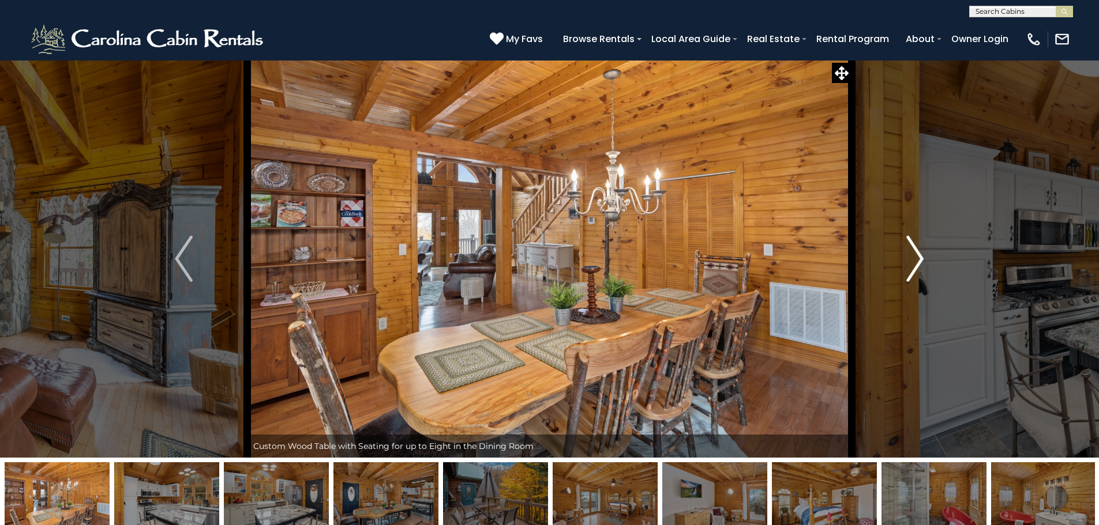
click at [915, 256] on img "Next" at bounding box center [914, 259] width 17 height 46
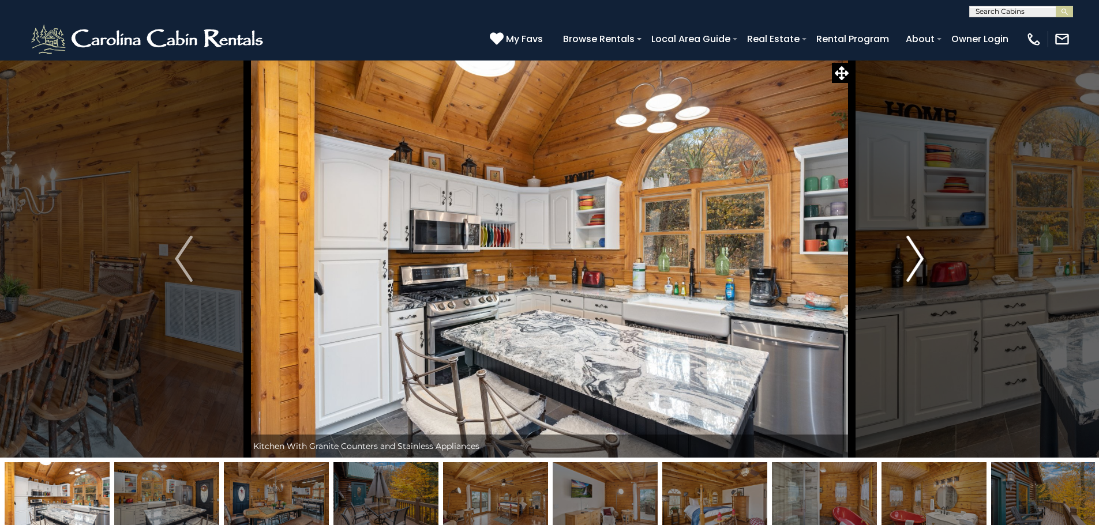
click at [915, 256] on img "Next" at bounding box center [914, 259] width 17 height 46
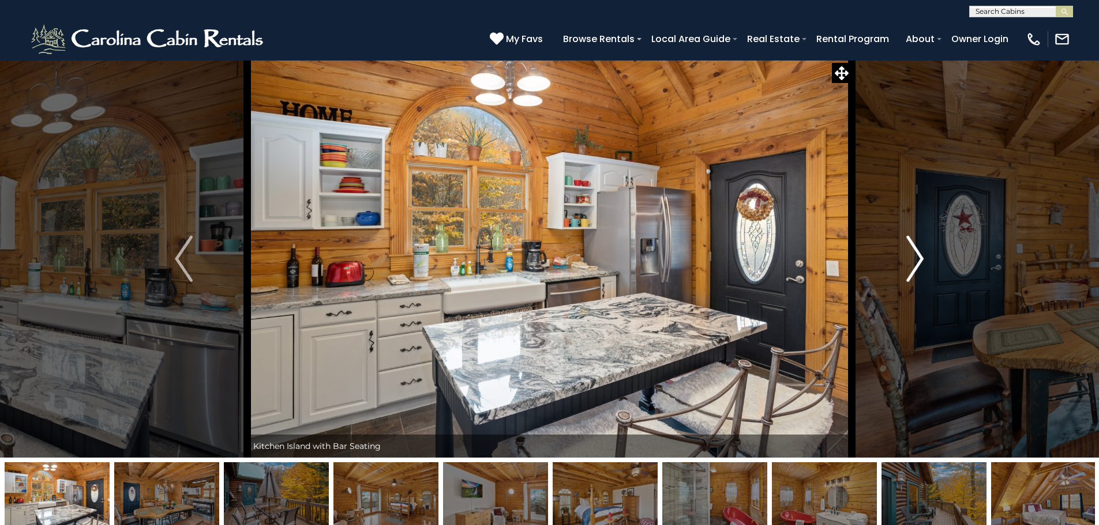
click at [915, 256] on img "Next" at bounding box center [914, 259] width 17 height 46
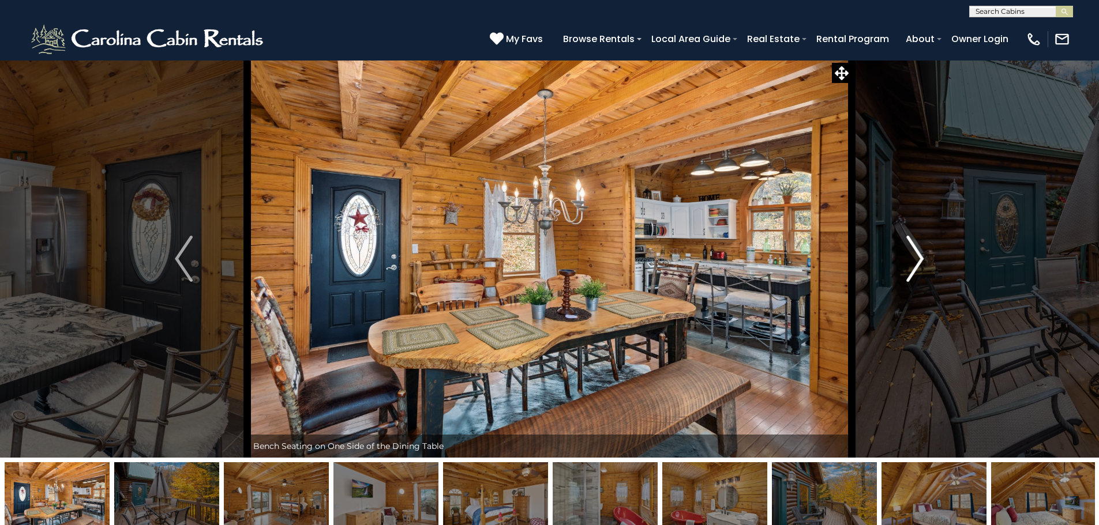
click at [915, 256] on img "Next" at bounding box center [914, 259] width 17 height 46
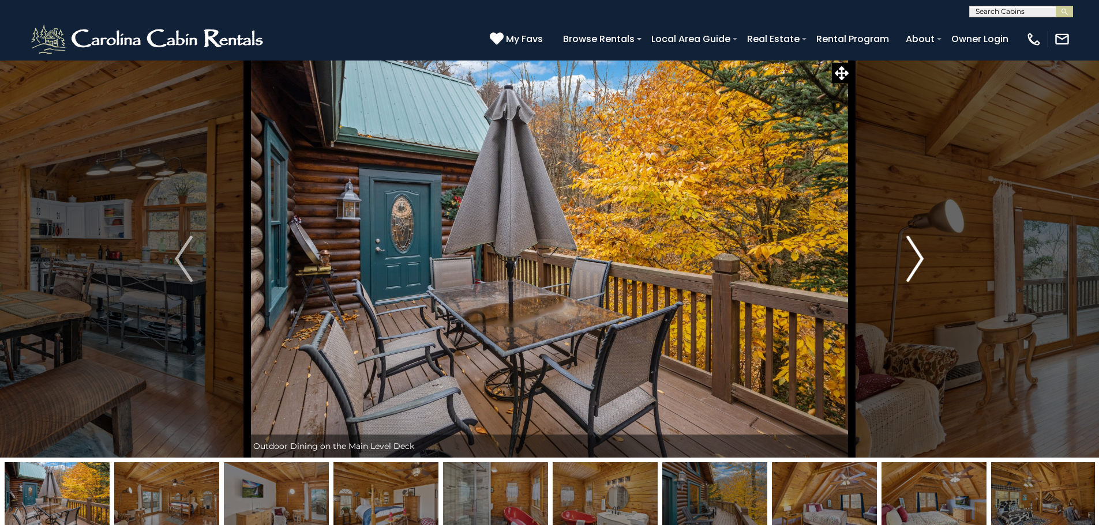
click at [915, 256] on img "Next" at bounding box center [914, 259] width 17 height 46
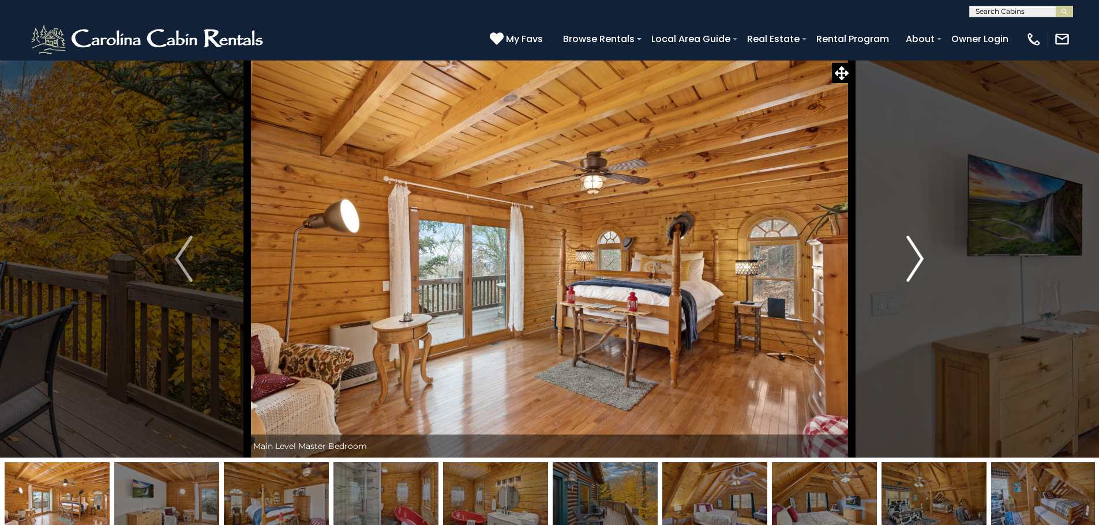
click at [915, 256] on img "Next" at bounding box center [914, 259] width 17 height 46
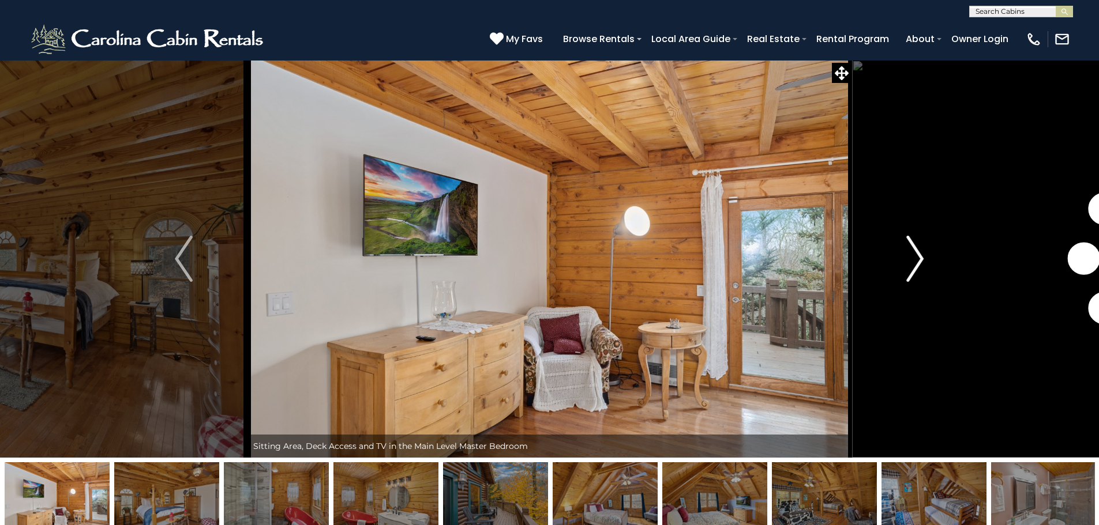
click at [915, 256] on img "Next" at bounding box center [914, 259] width 17 height 46
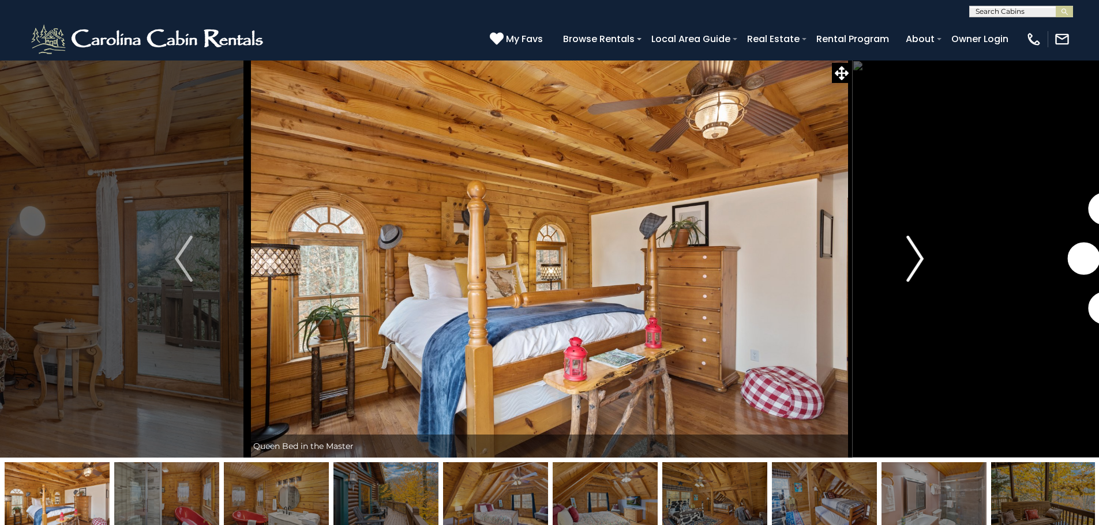
click at [915, 256] on img "Next" at bounding box center [914, 259] width 17 height 46
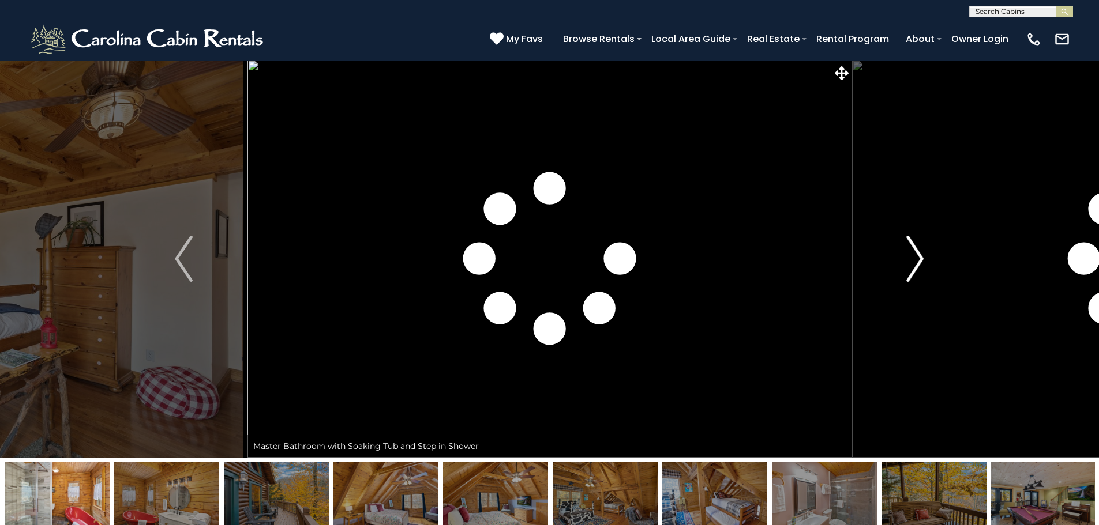
click at [915, 256] on img "Next" at bounding box center [914, 259] width 17 height 46
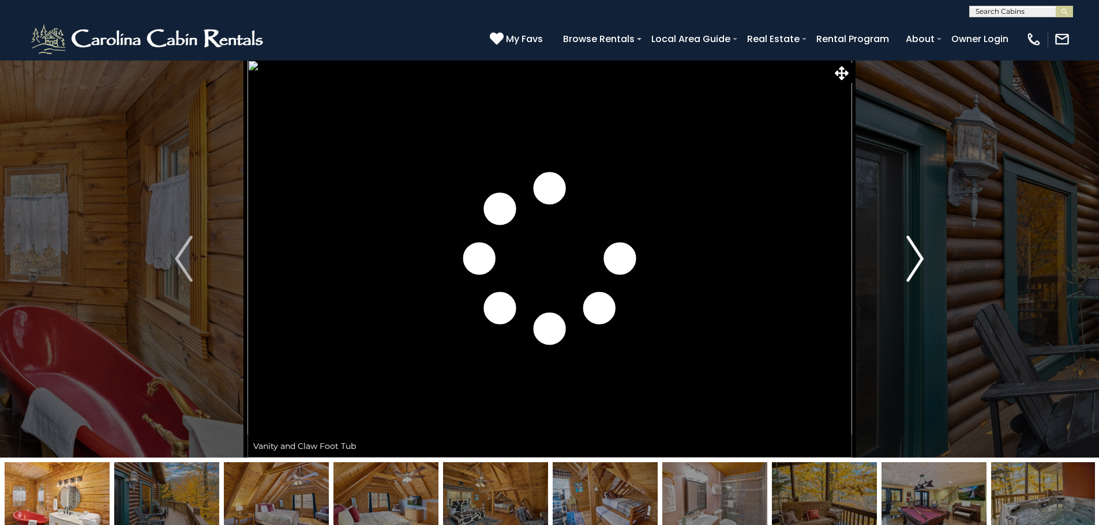
click at [915, 256] on img "Next" at bounding box center [914, 259] width 17 height 46
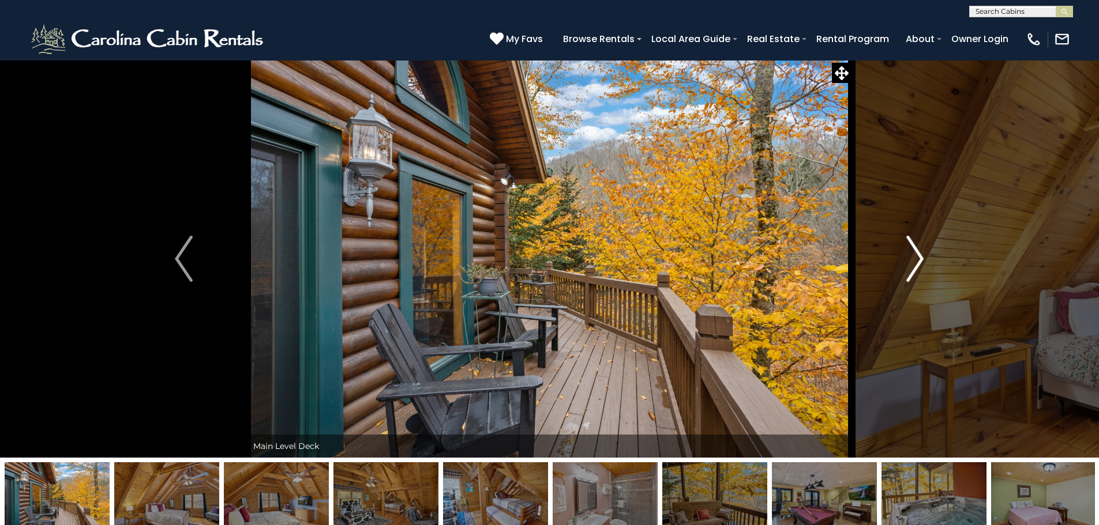
click at [915, 256] on img "Next" at bounding box center [914, 259] width 17 height 46
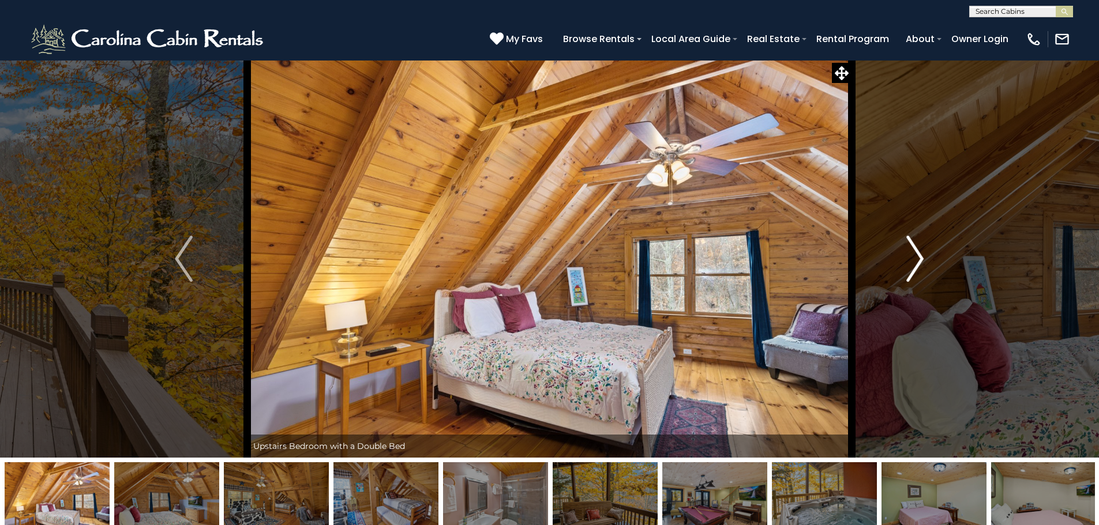
click at [915, 256] on img "Next" at bounding box center [914, 259] width 17 height 46
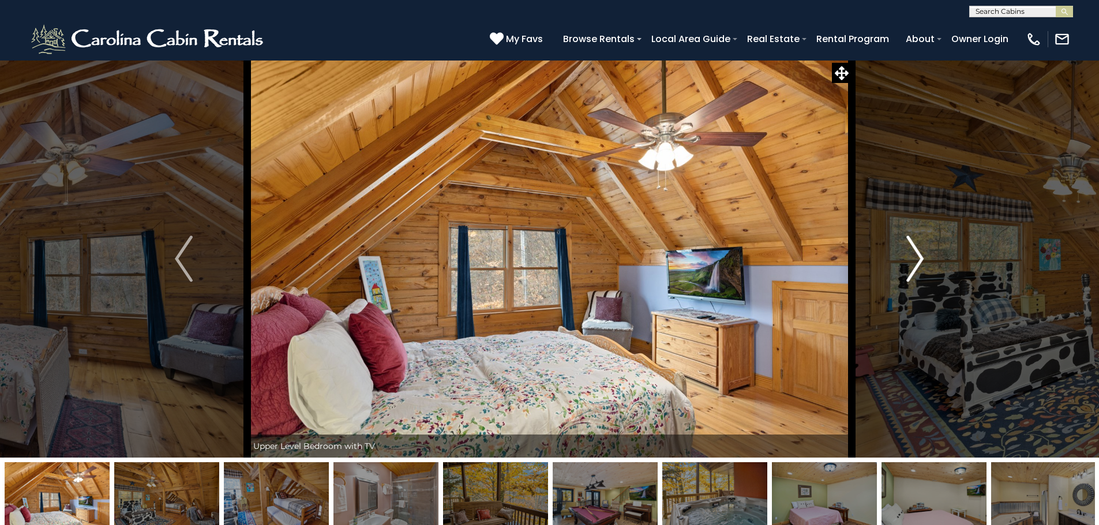
click at [915, 256] on img "Next" at bounding box center [914, 259] width 17 height 46
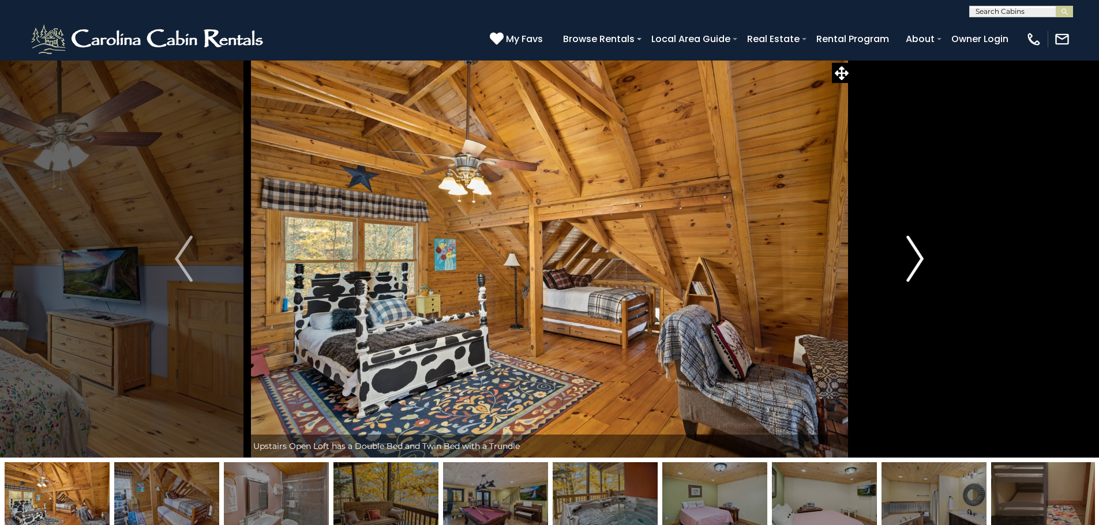
click at [915, 256] on img "Next" at bounding box center [914, 259] width 17 height 46
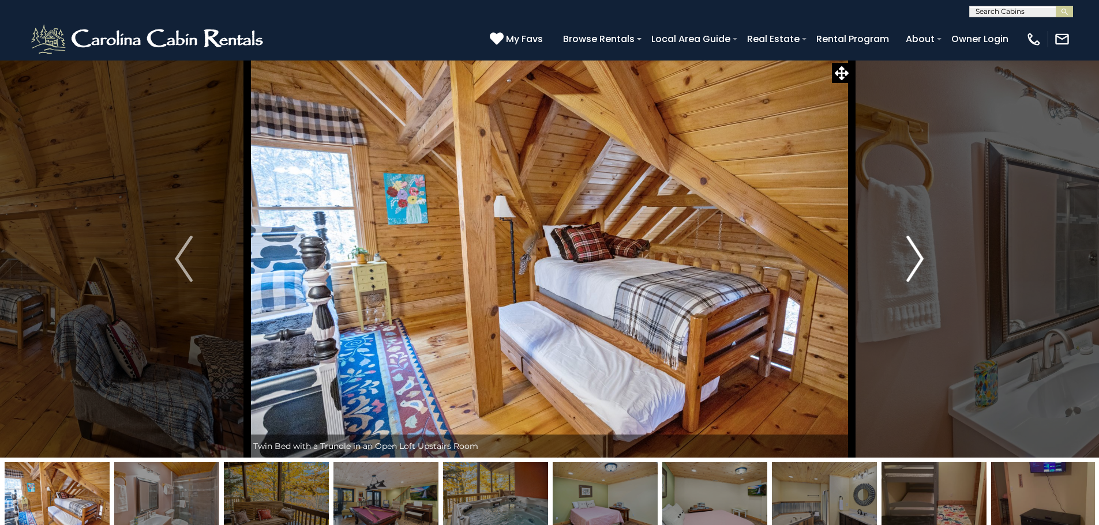
click at [915, 256] on img "Next" at bounding box center [914, 259] width 17 height 46
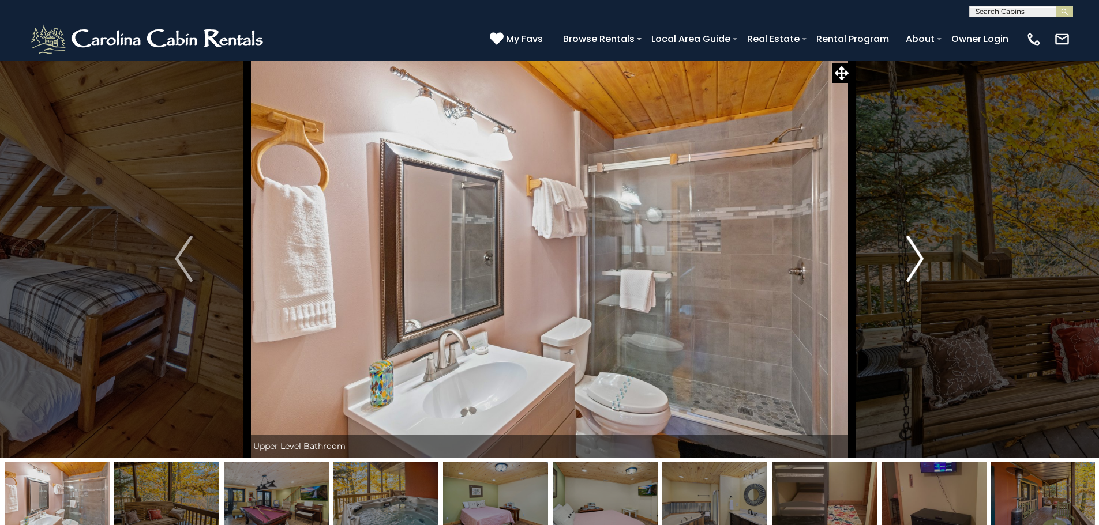
click at [915, 256] on img "Next" at bounding box center [914, 259] width 17 height 46
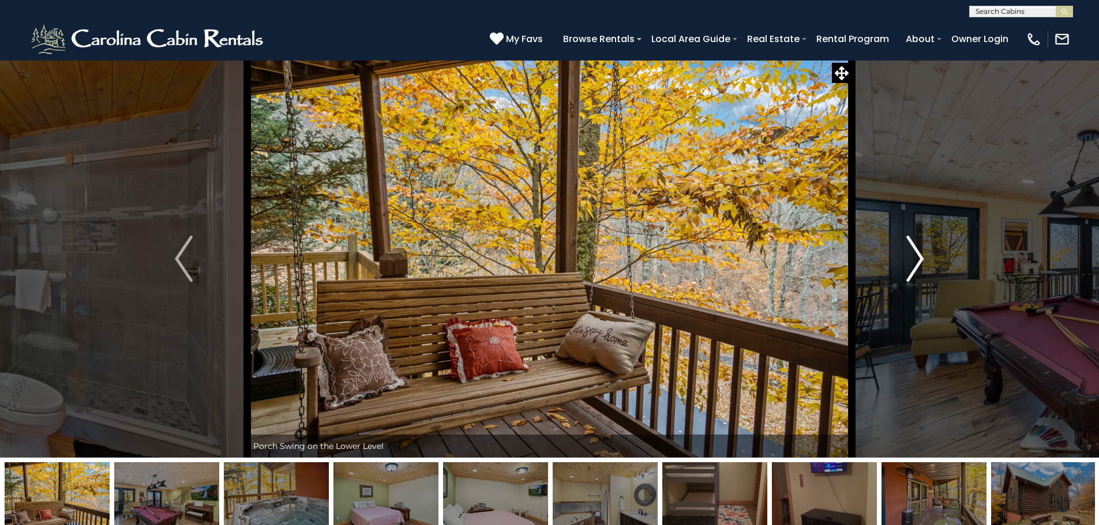
click at [915, 256] on img "Next" at bounding box center [914, 259] width 17 height 46
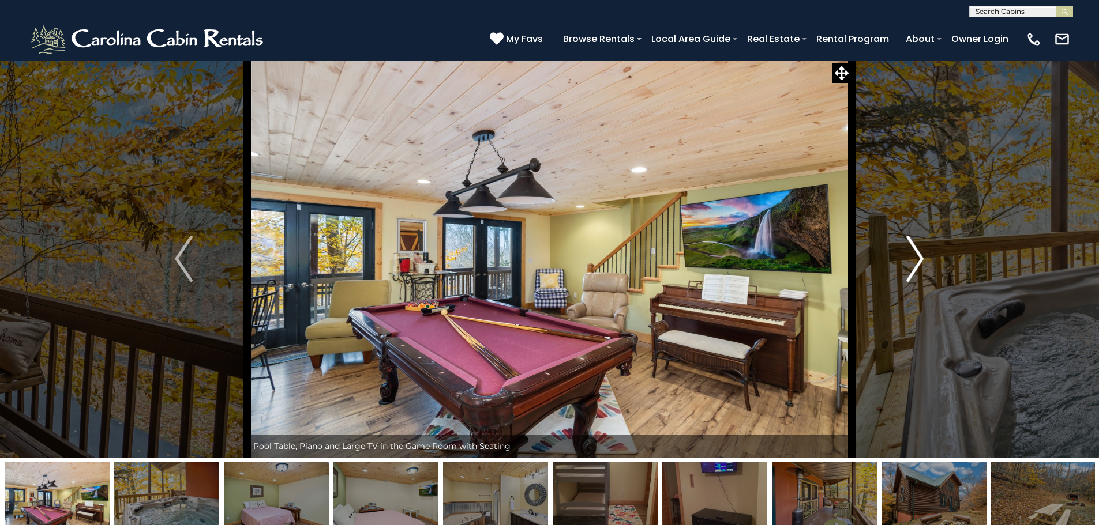
click at [915, 256] on img "Next" at bounding box center [914, 259] width 17 height 46
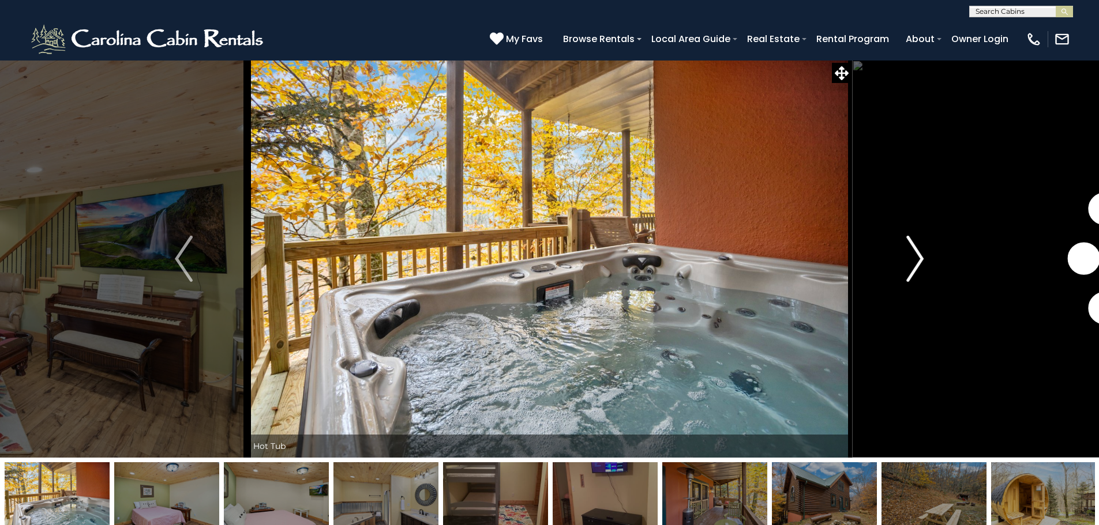
click at [915, 256] on img "Next" at bounding box center [914, 259] width 17 height 46
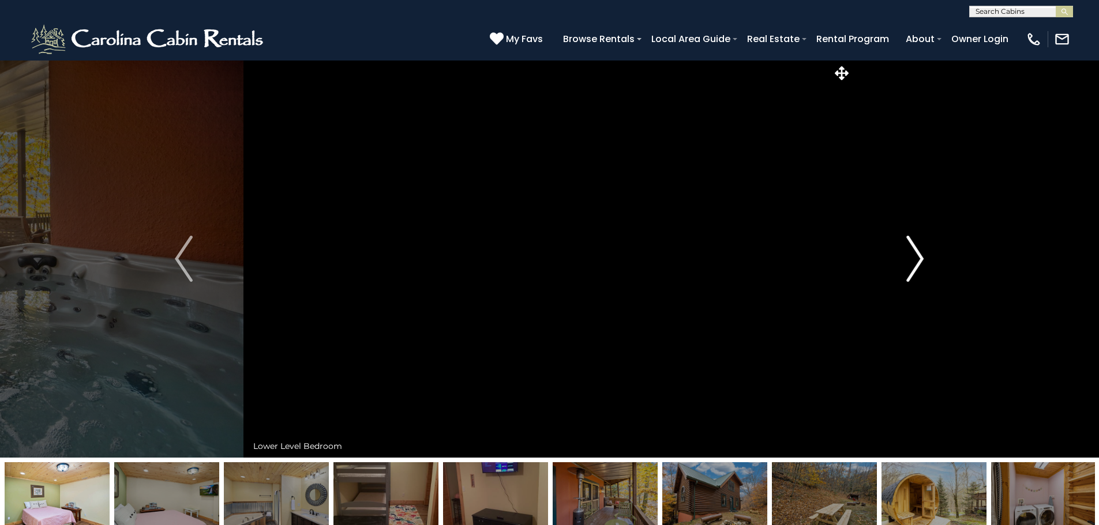
click at [915, 256] on img "Next" at bounding box center [914, 259] width 17 height 46
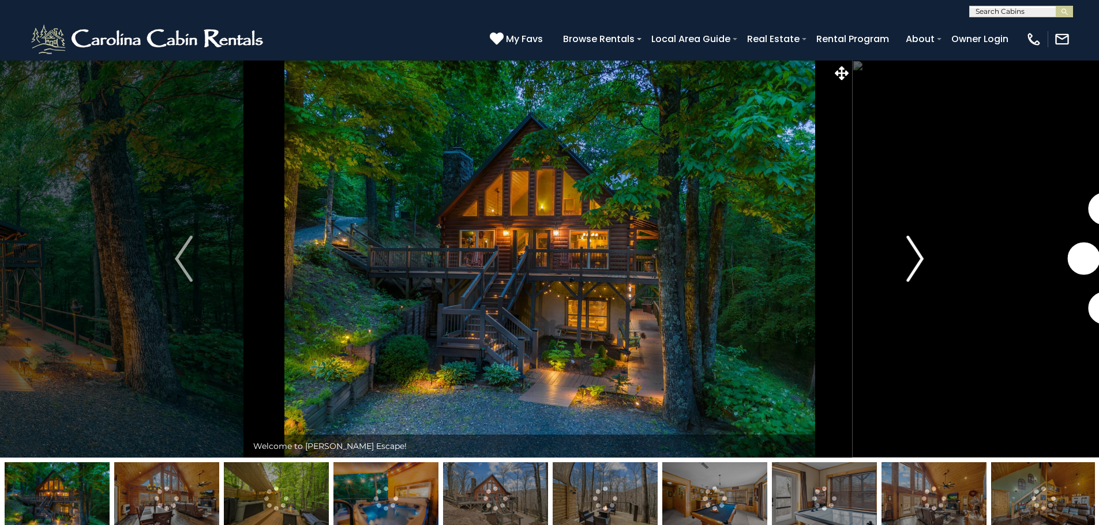
click at [914, 257] on img "Next" at bounding box center [914, 259] width 17 height 46
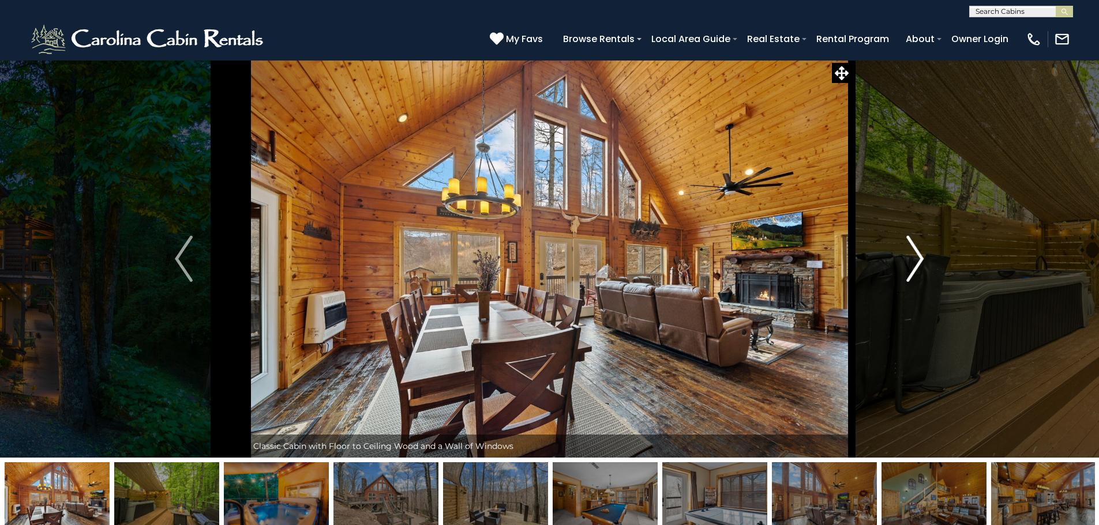
click at [914, 257] on img "Next" at bounding box center [914, 259] width 17 height 46
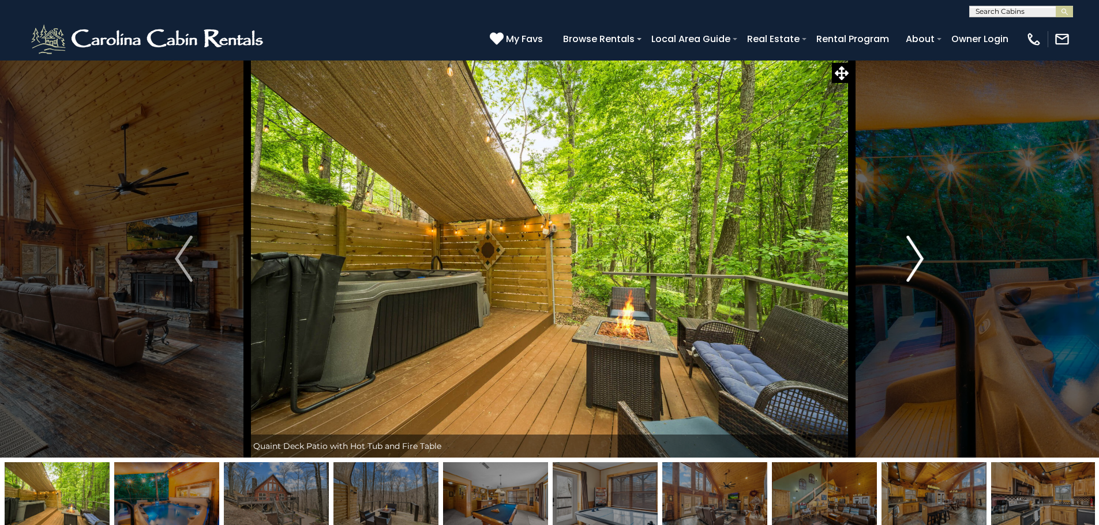
click at [914, 257] on img "Next" at bounding box center [914, 259] width 17 height 46
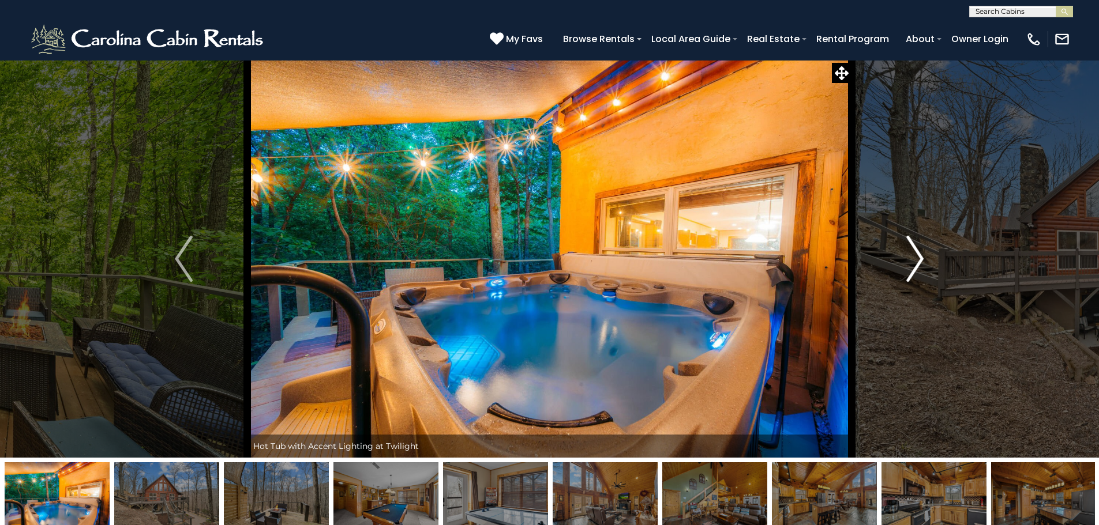
click at [914, 257] on img "Next" at bounding box center [914, 259] width 17 height 46
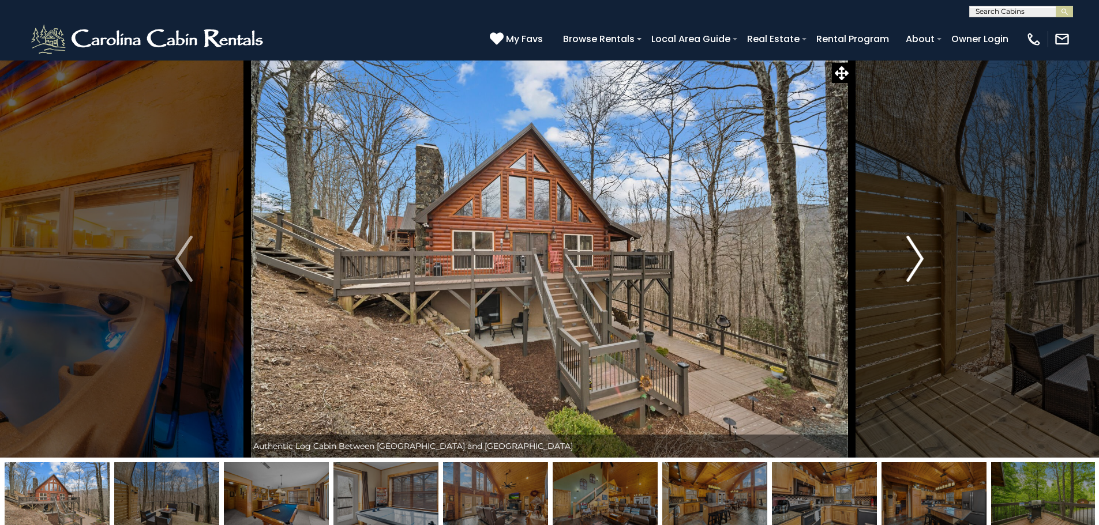
click at [914, 257] on img "Next" at bounding box center [914, 259] width 17 height 46
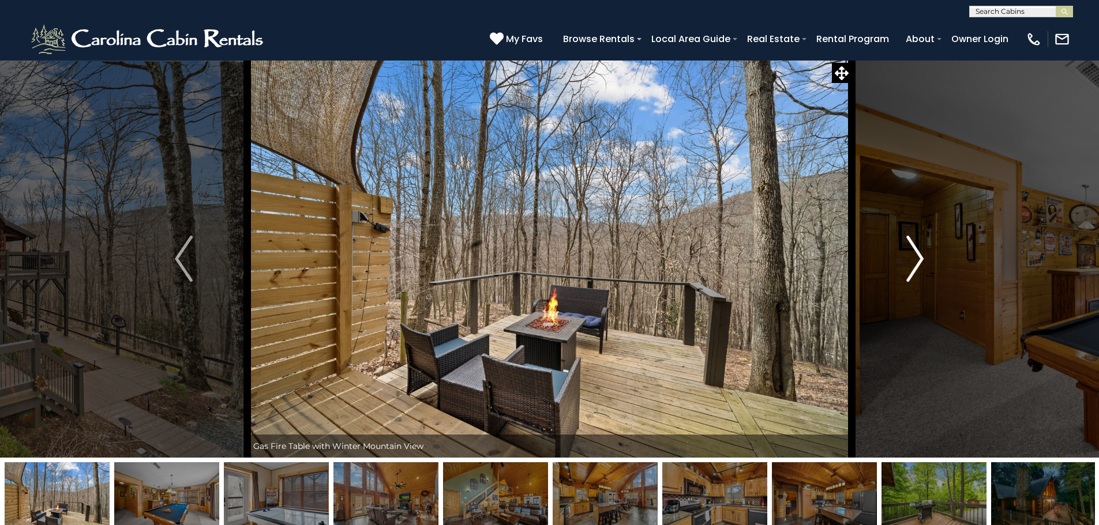
click at [914, 257] on img "Next" at bounding box center [914, 259] width 17 height 46
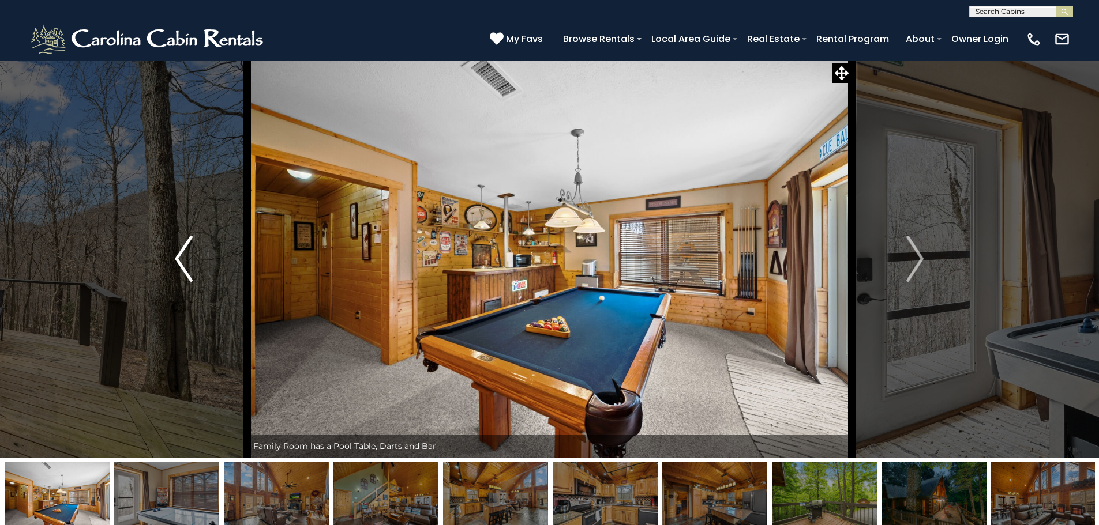
click at [195, 250] on button "Previous" at bounding box center [183, 259] width 127 height 398
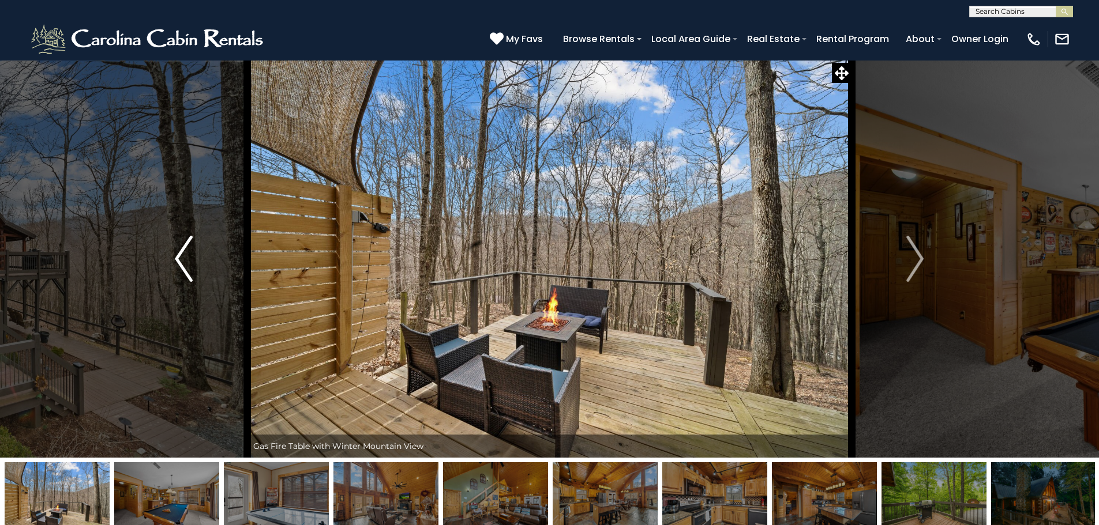
click at [195, 250] on button "Previous" at bounding box center [183, 259] width 127 height 398
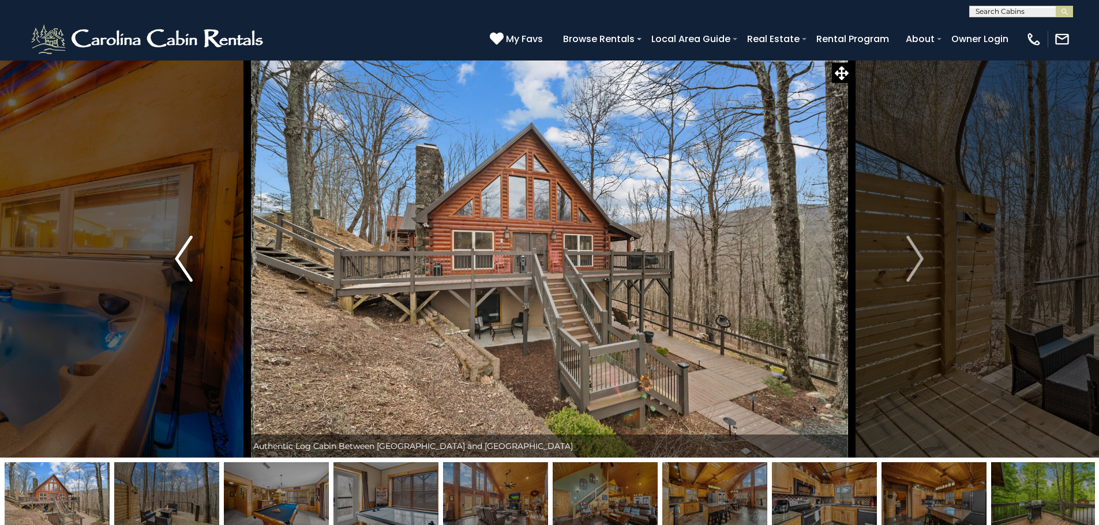
click at [195, 250] on button "Previous" at bounding box center [183, 259] width 127 height 398
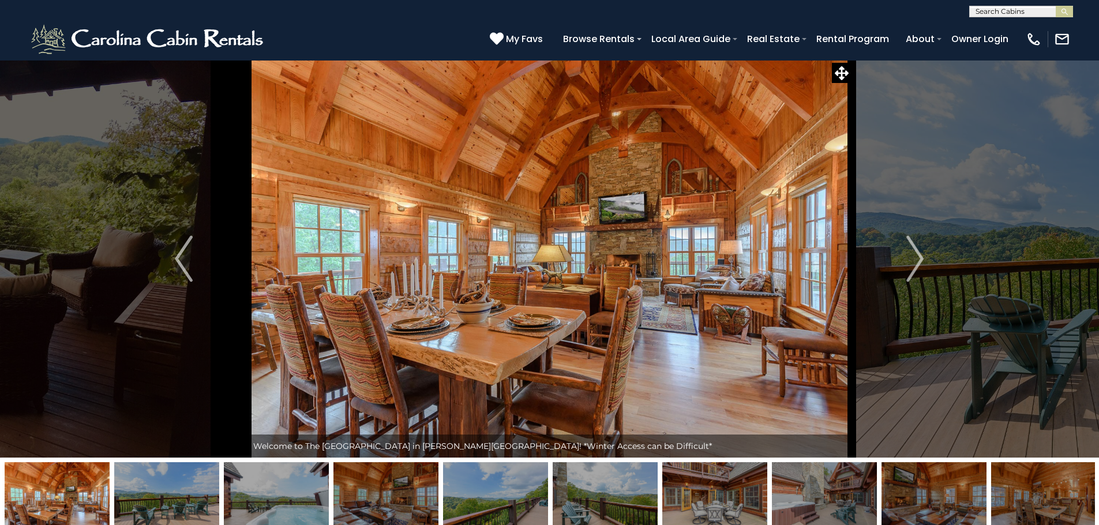
click at [1061, 499] on img at bounding box center [1043, 499] width 105 height 72
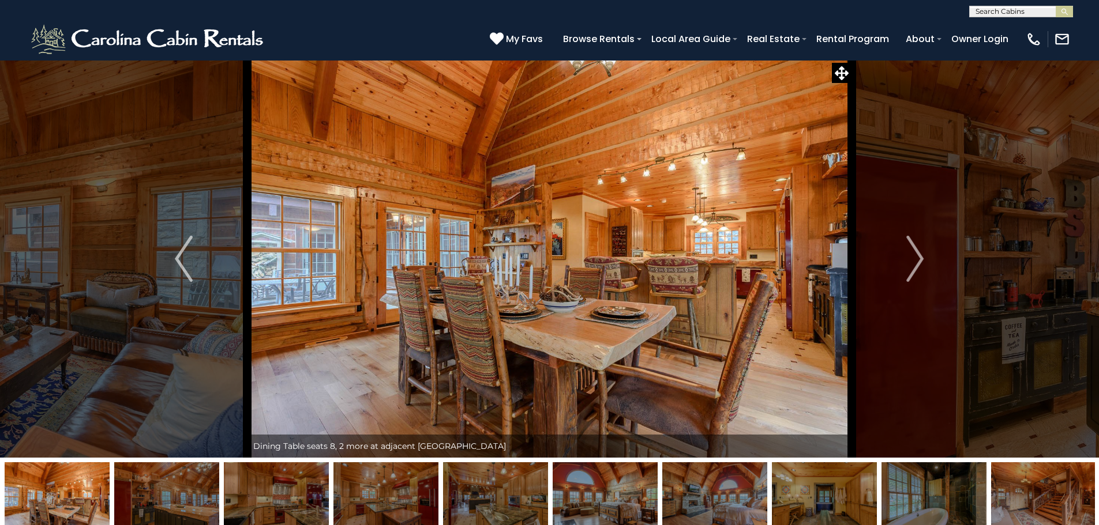
click at [1061, 497] on img at bounding box center [1043, 499] width 105 height 72
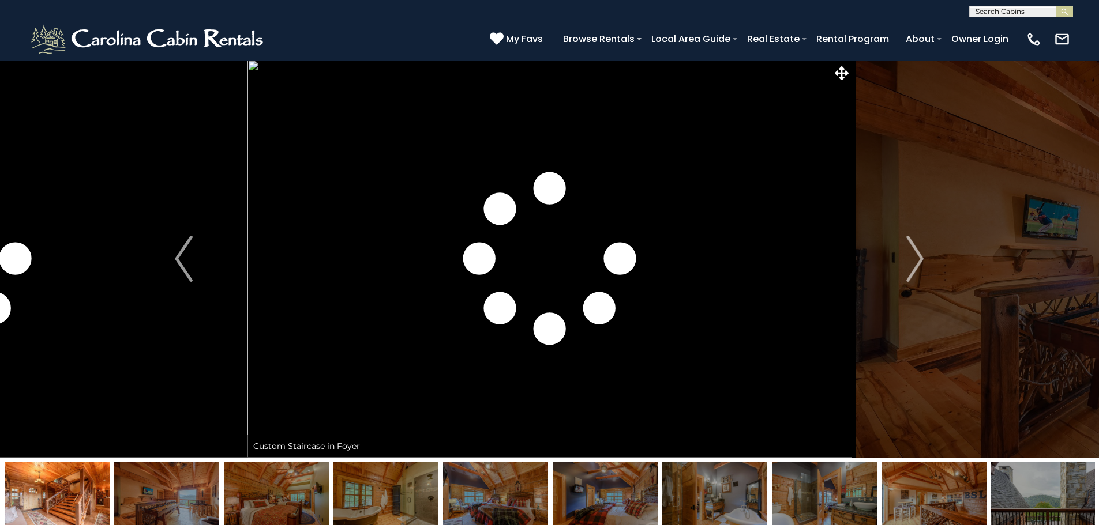
click at [1049, 475] on img at bounding box center [1043, 499] width 105 height 72
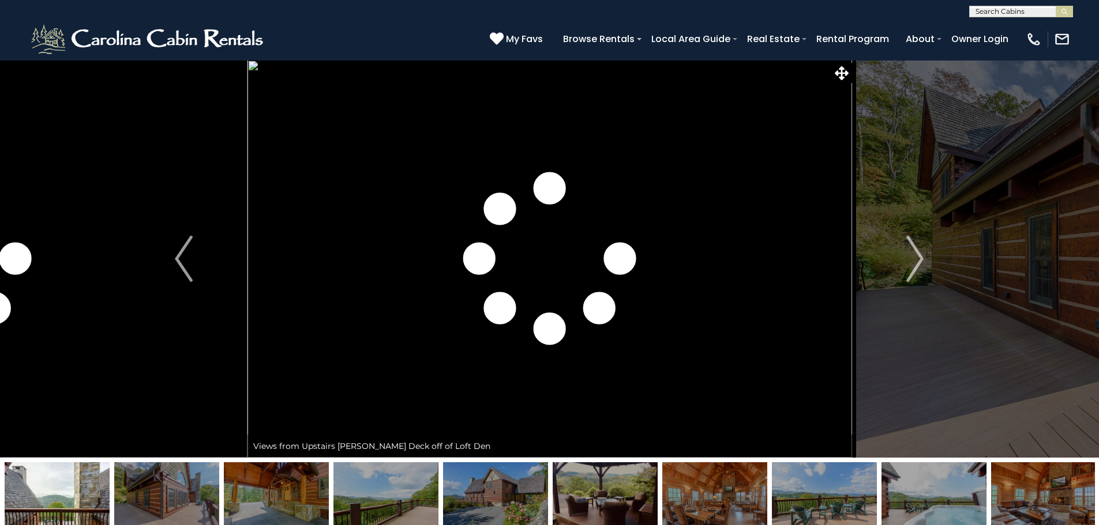
click at [89, 476] on img at bounding box center [57, 499] width 105 height 72
click at [188, 256] on img "Previous" at bounding box center [183, 259] width 17 height 46
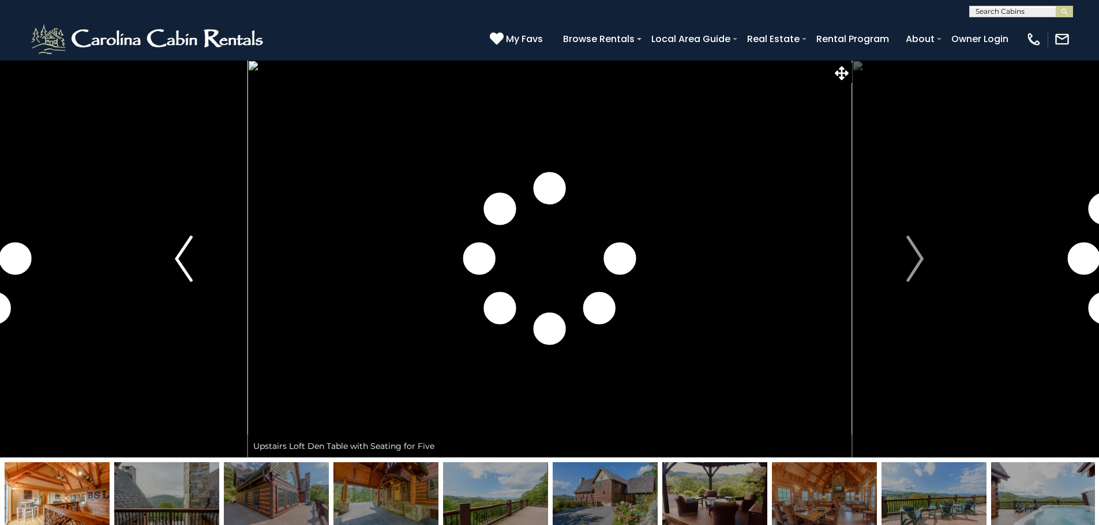
click at [188, 256] on img "Previous" at bounding box center [183, 259] width 17 height 46
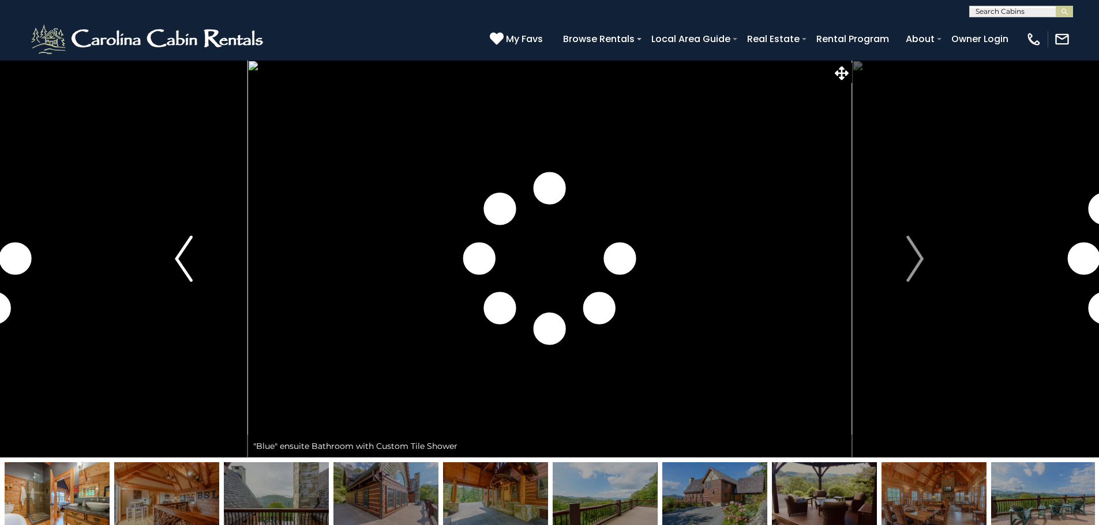
click at [188, 256] on img "Previous" at bounding box center [183, 259] width 17 height 46
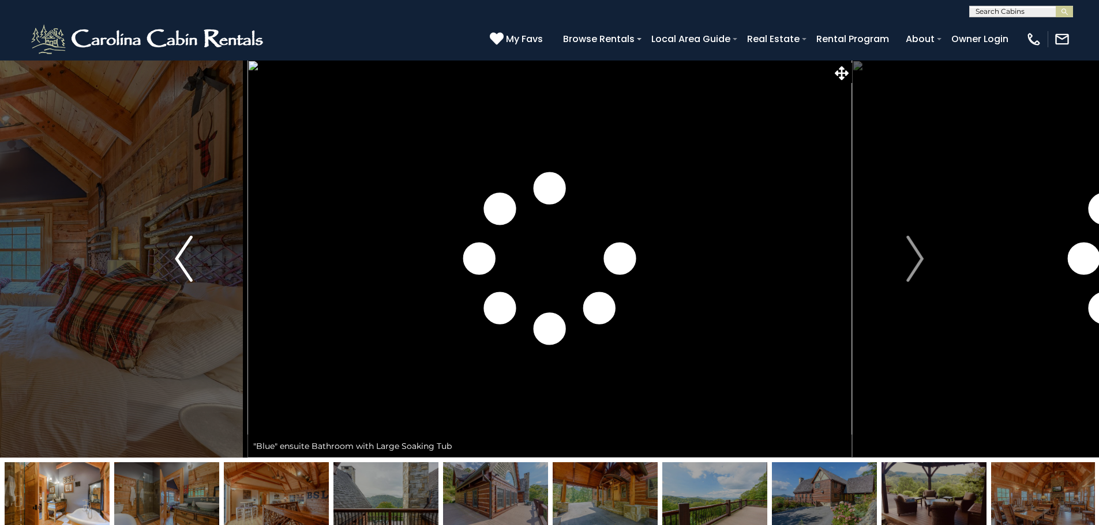
click at [188, 256] on img "Previous" at bounding box center [183, 259] width 17 height 46
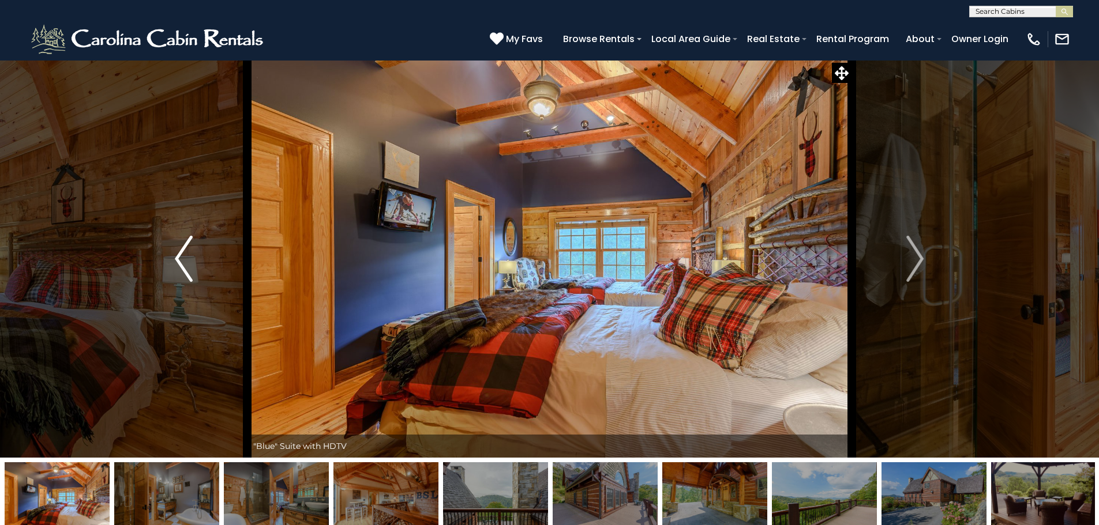
click at [188, 256] on img "Previous" at bounding box center [183, 259] width 17 height 46
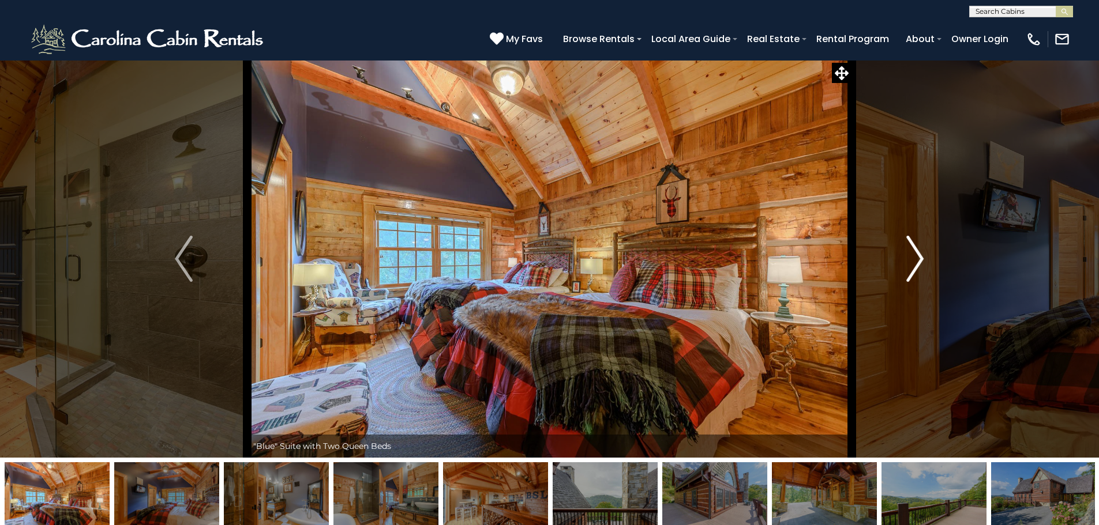
click at [932, 247] on button "Next" at bounding box center [914, 259] width 127 height 398
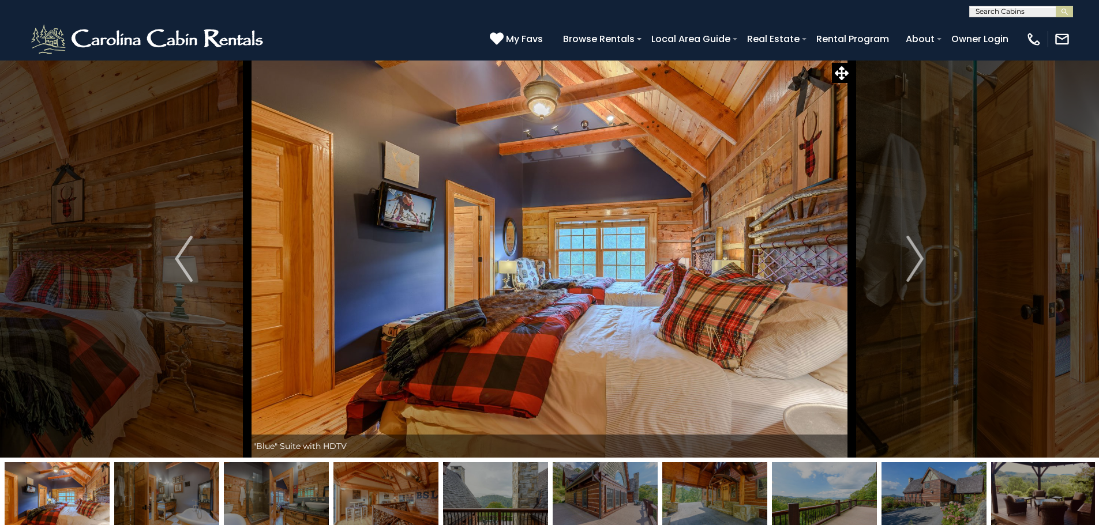
click at [932, 476] on img at bounding box center [933, 499] width 105 height 72
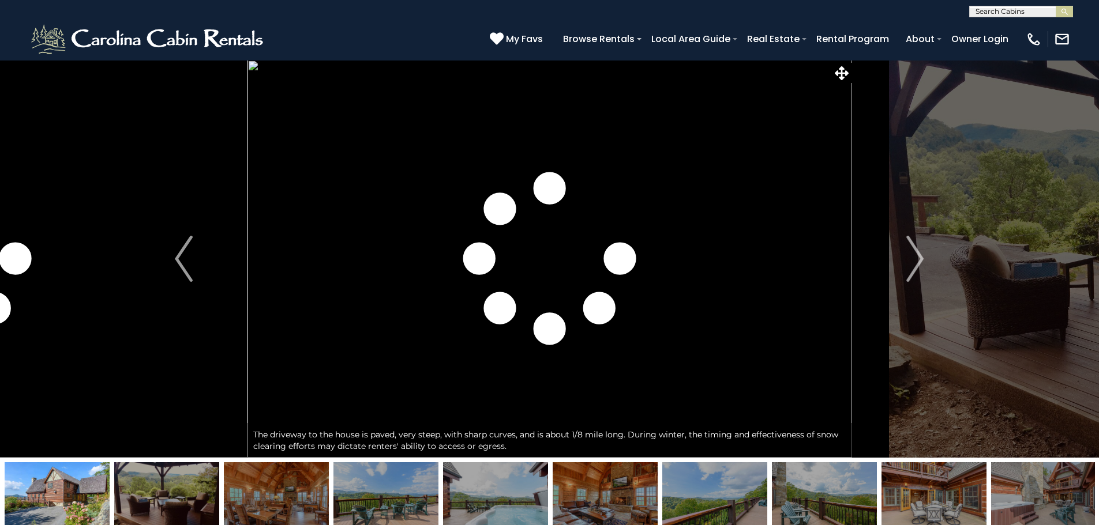
click at [498, 498] on img at bounding box center [495, 499] width 105 height 72
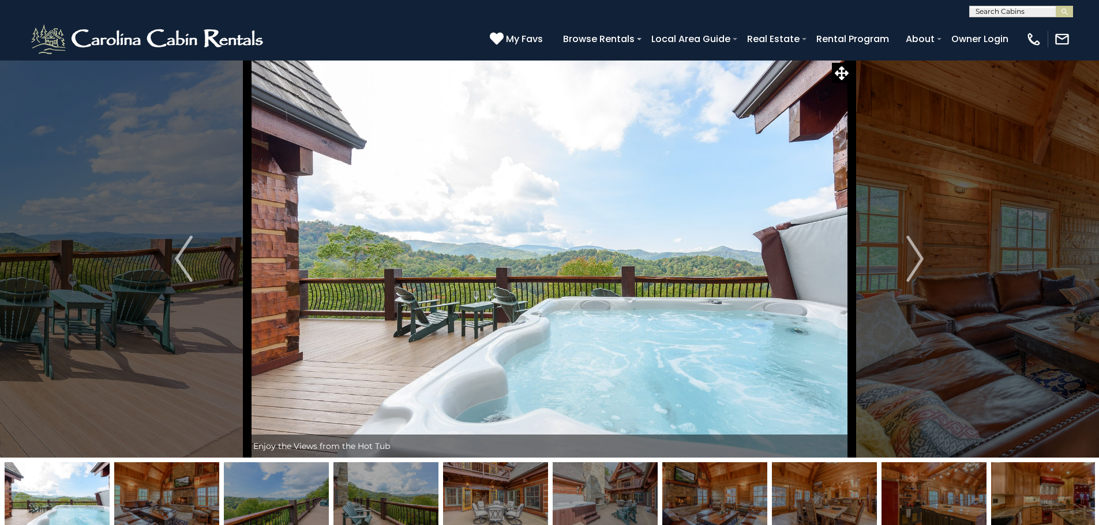
click at [611, 490] on img at bounding box center [605, 499] width 105 height 72
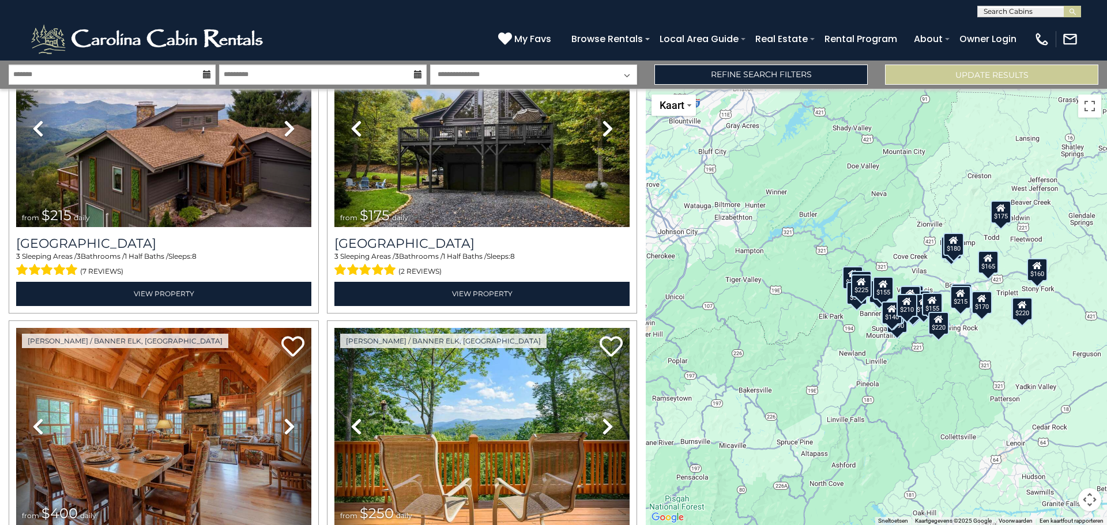
scroll to position [372, 0]
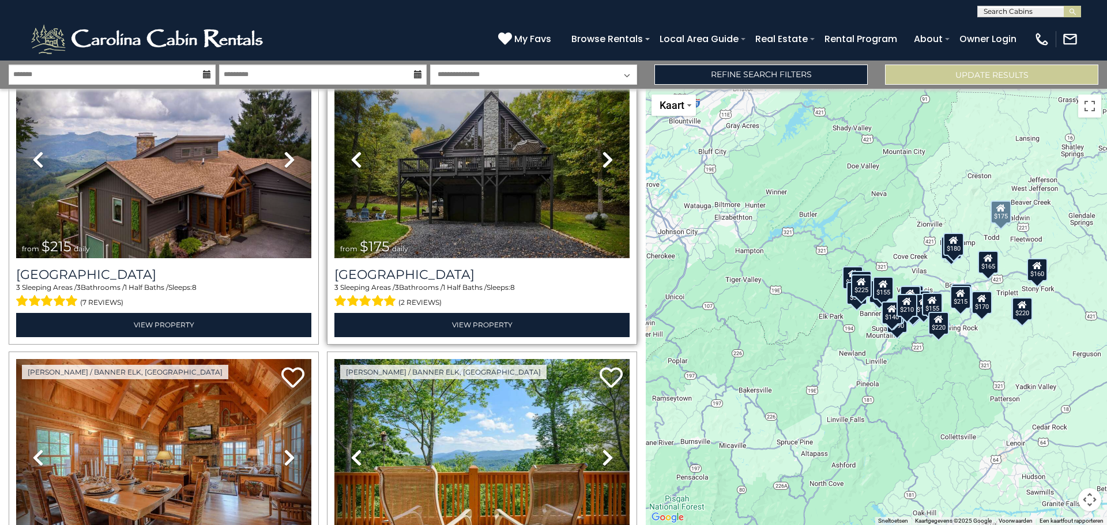
click at [502, 149] on img at bounding box center [482, 160] width 295 height 198
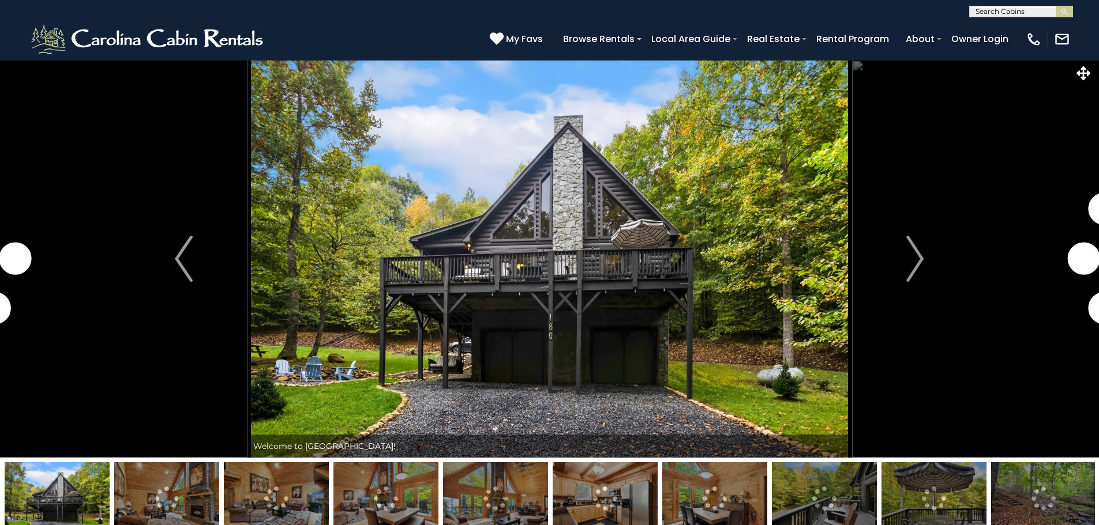
click at [179, 502] on img at bounding box center [166, 499] width 105 height 72
